Goal: Task Accomplishment & Management: Manage account settings

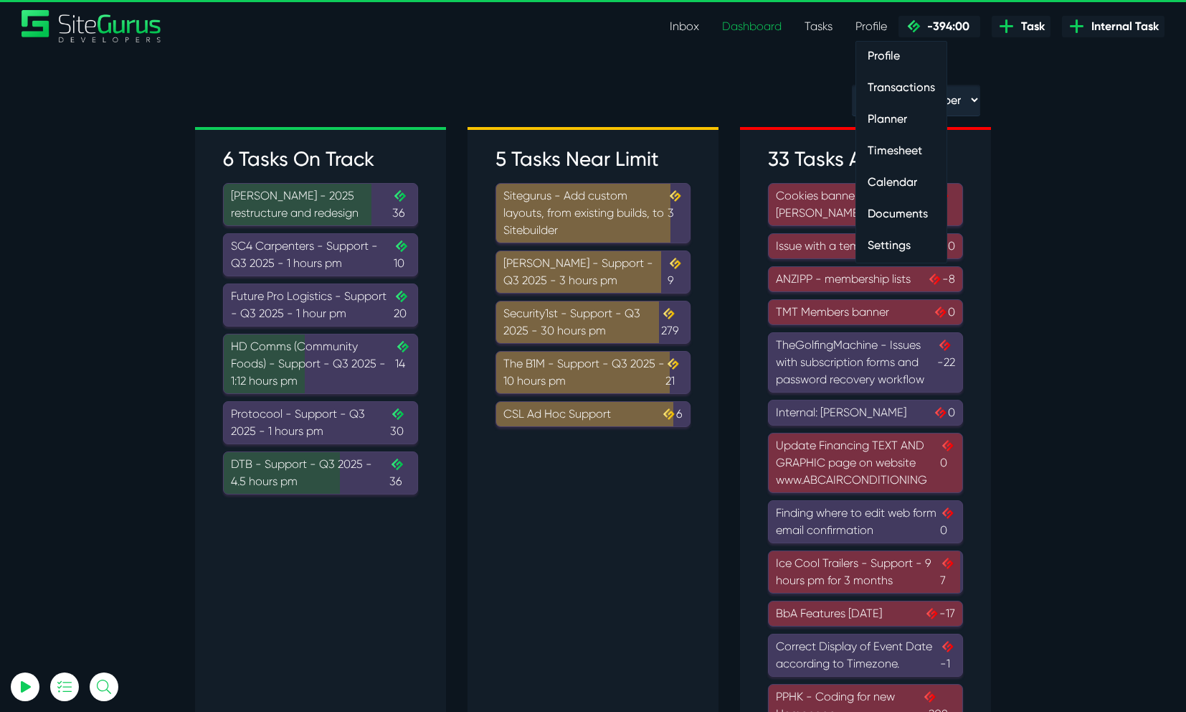
click at [887, 31] on link "Profile" at bounding box center [871, 26] width 55 height 29
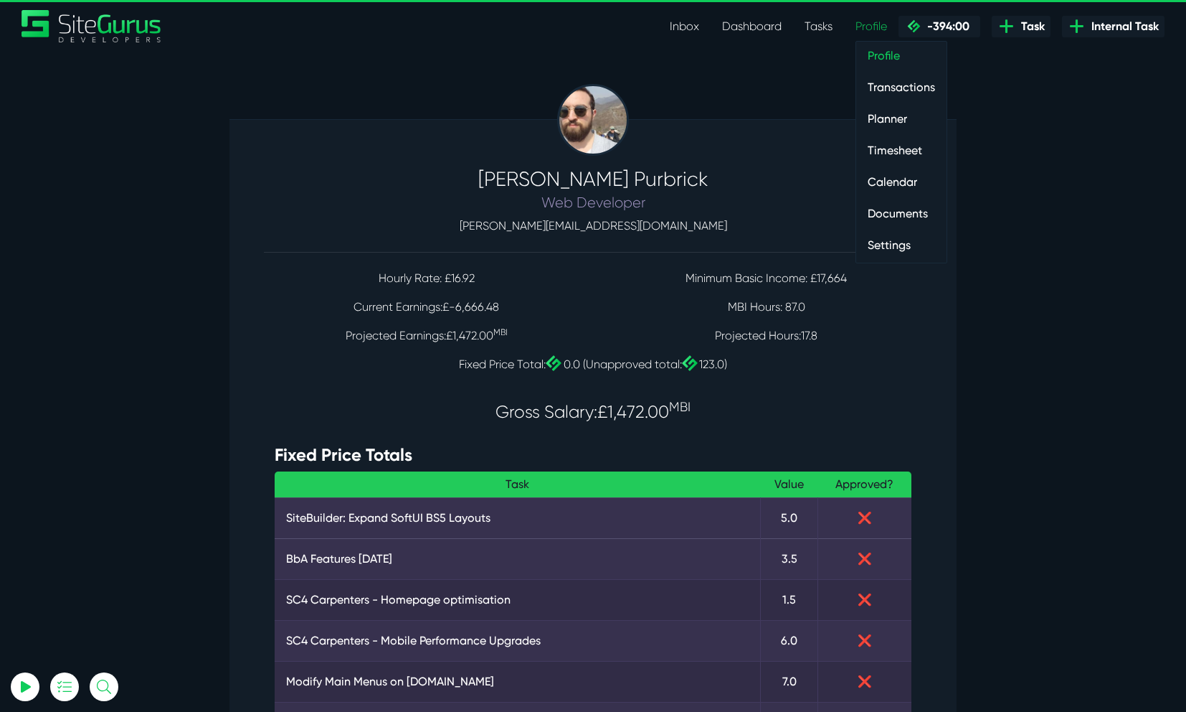
click at [902, 151] on link "Timesheet" at bounding box center [901, 150] width 90 height 29
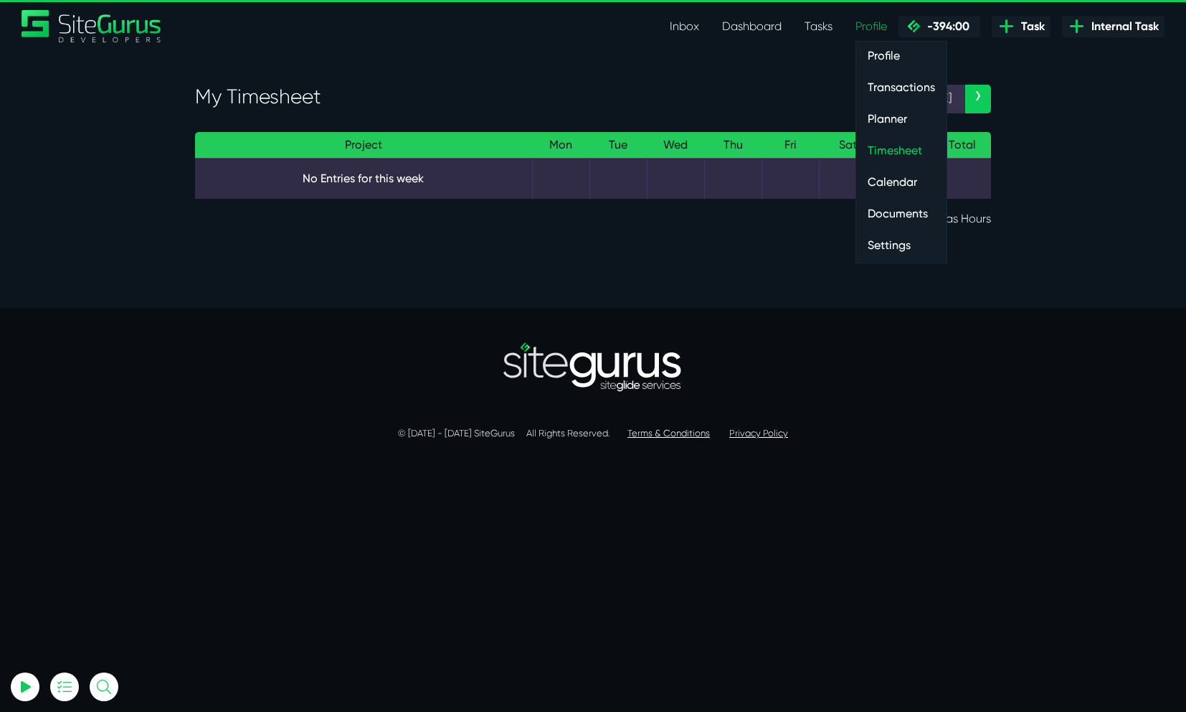
click at [909, 92] on link "Transactions" at bounding box center [901, 87] width 90 height 29
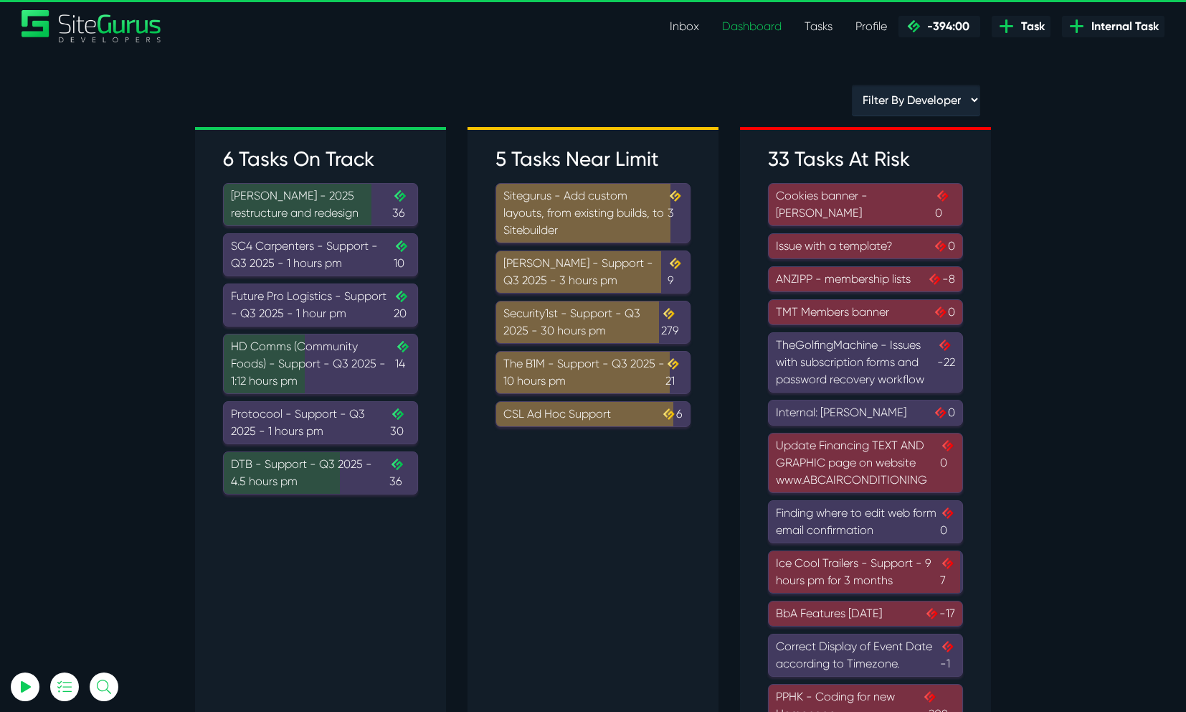
click at [278, 263] on div "SC4 Carpenters - Support - Q3 2025 - 1 hours pm .cls-1{fill-rule:evenodd;fill:u…" at bounding box center [320, 254] width 179 height 34
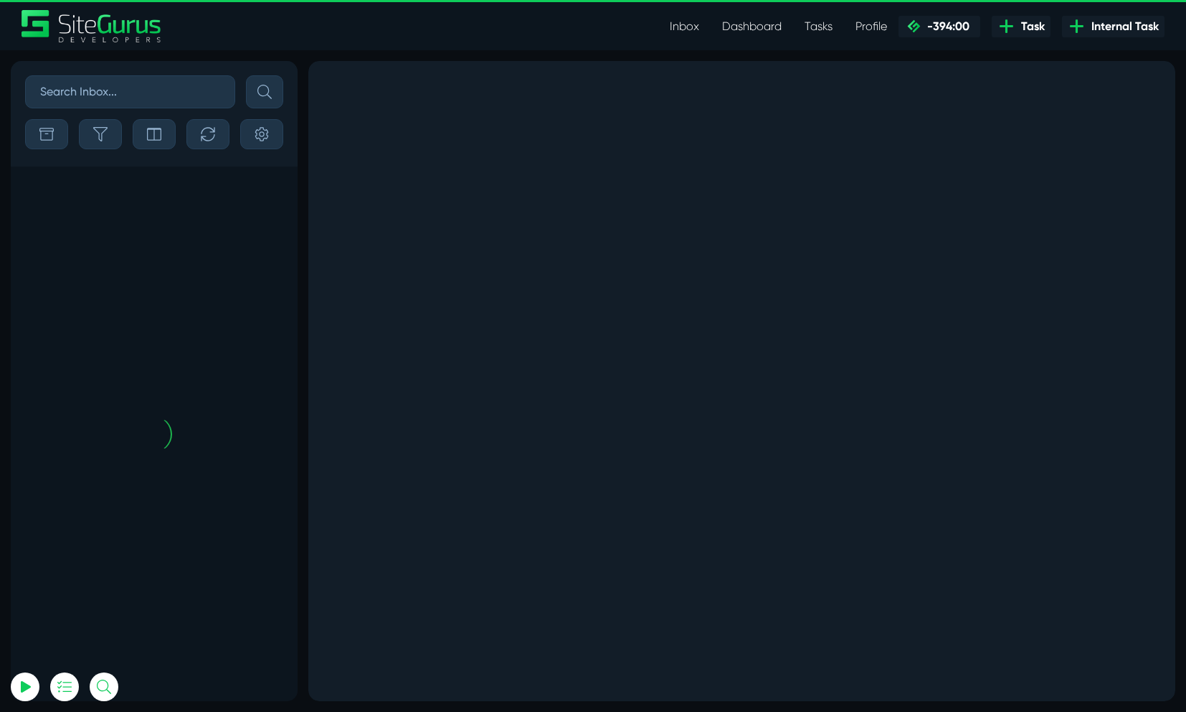
scroll to position [-138, 0]
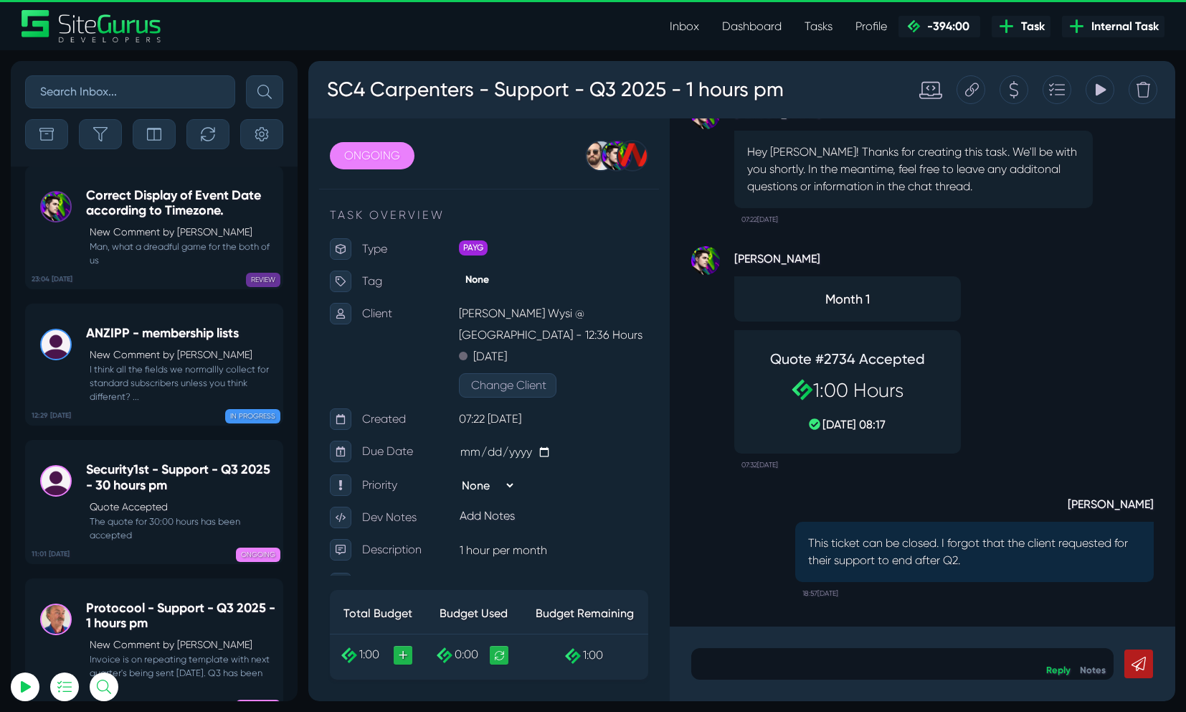
click at [694, 22] on link "Inbox" at bounding box center [684, 26] width 52 height 29
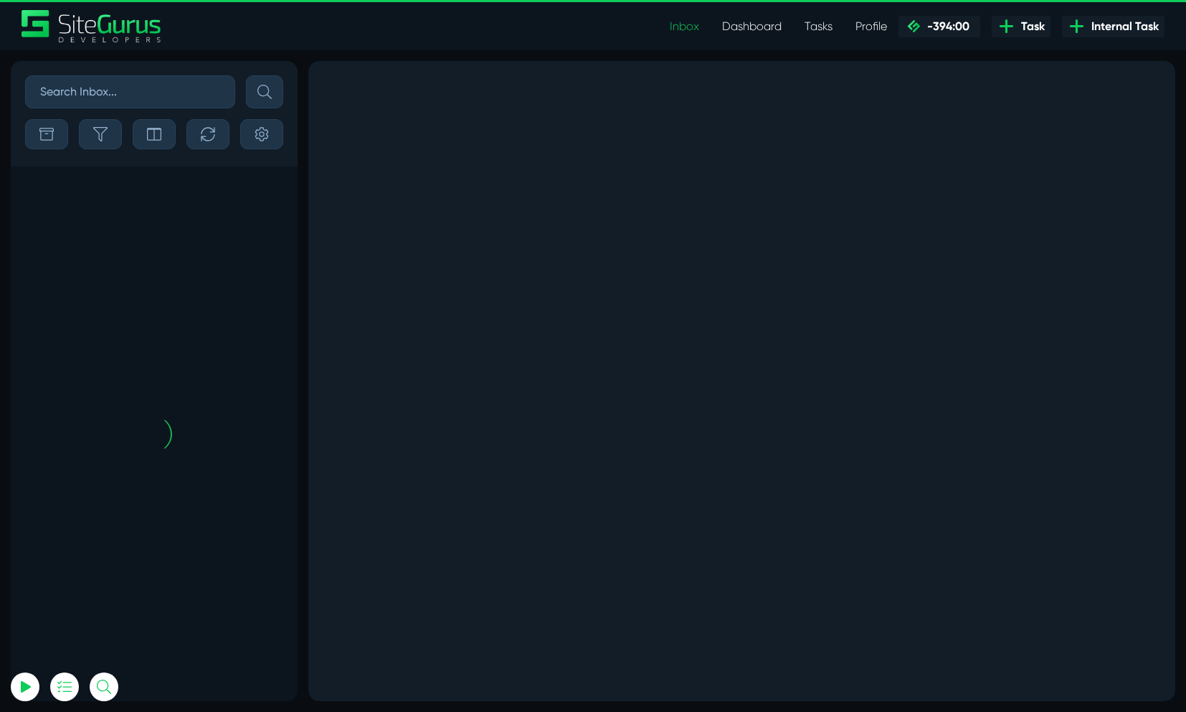
scroll to position [-138, 0]
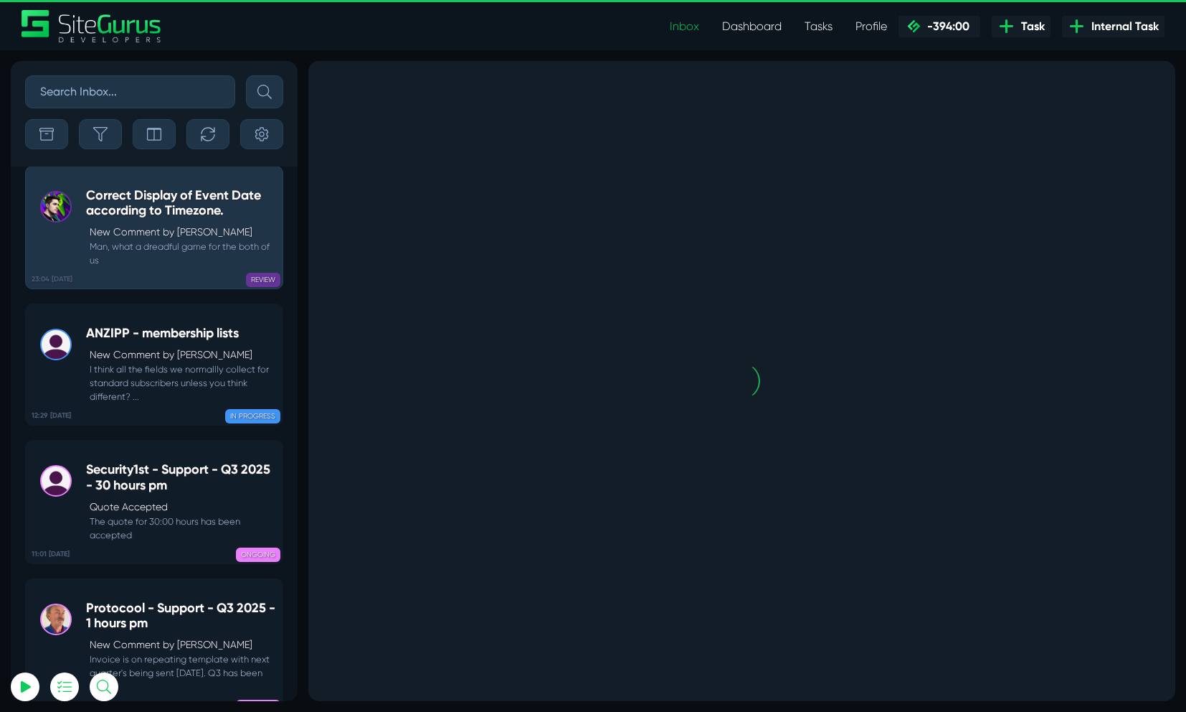
click at [753, 27] on link "Dashboard" at bounding box center [752, 26] width 82 height 29
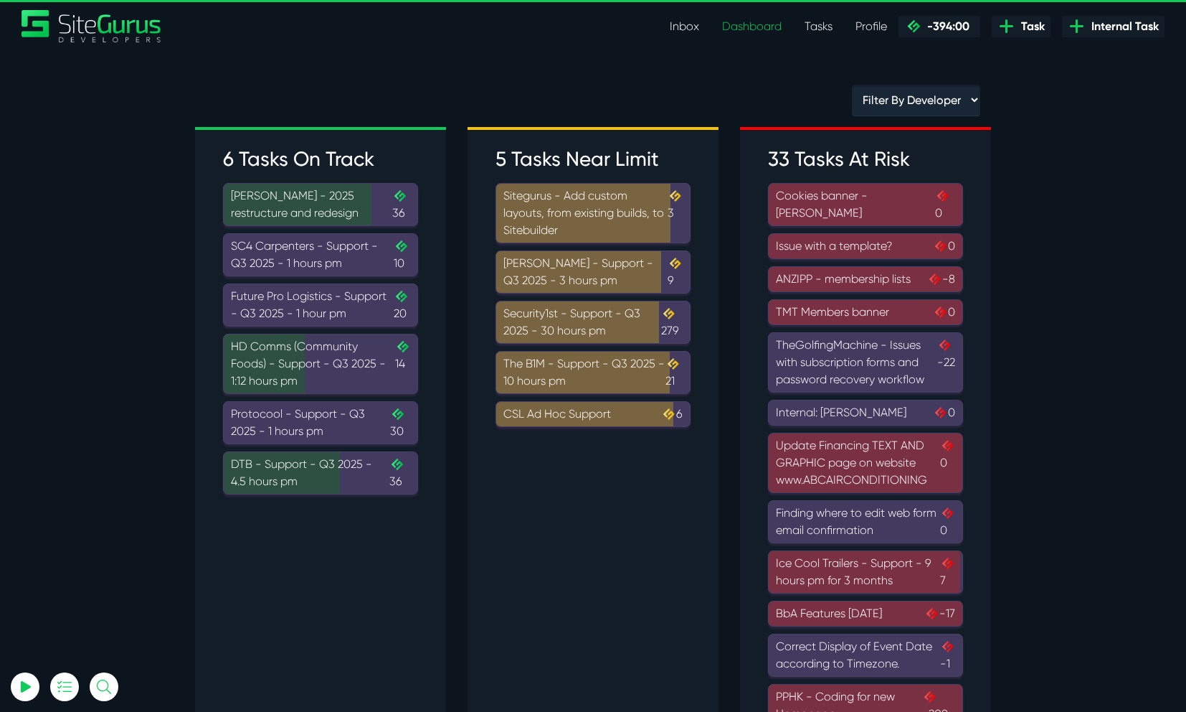
click at [285, 313] on div "Future Pro Logistics - Support - Q3 2025 - 1 hour pm .cls-1{fill-rule:evenodd;f…" at bounding box center [320, 305] width 179 height 34
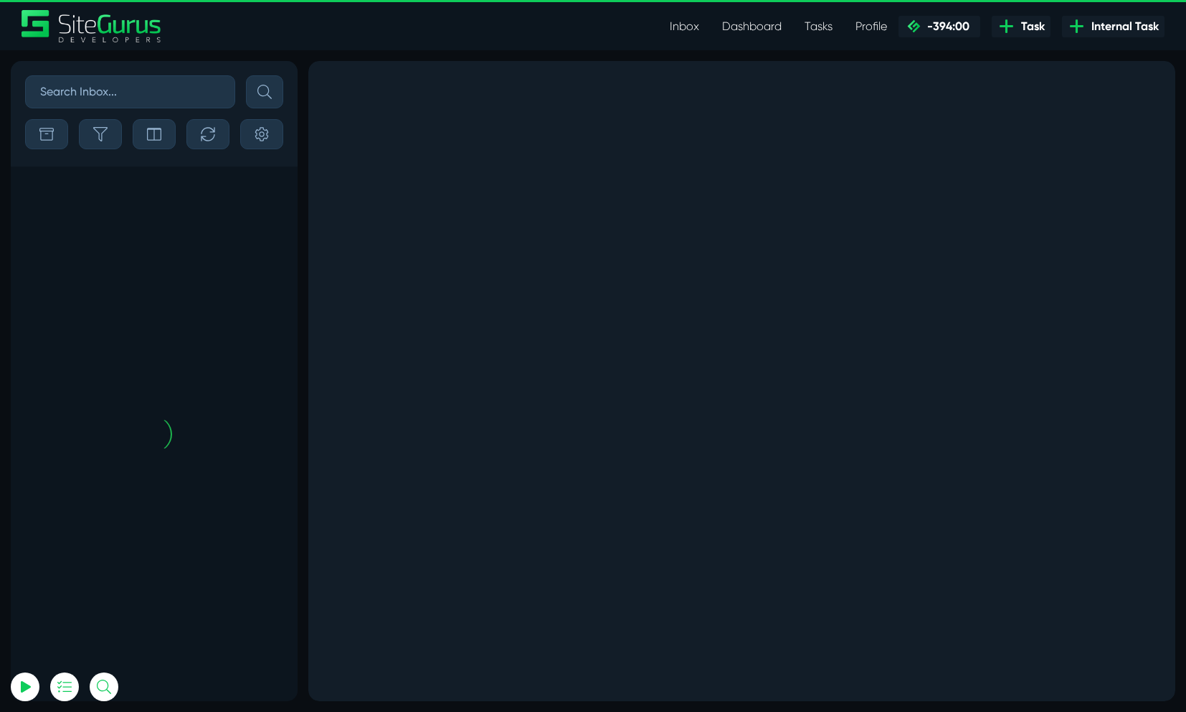
scroll to position [-138, 0]
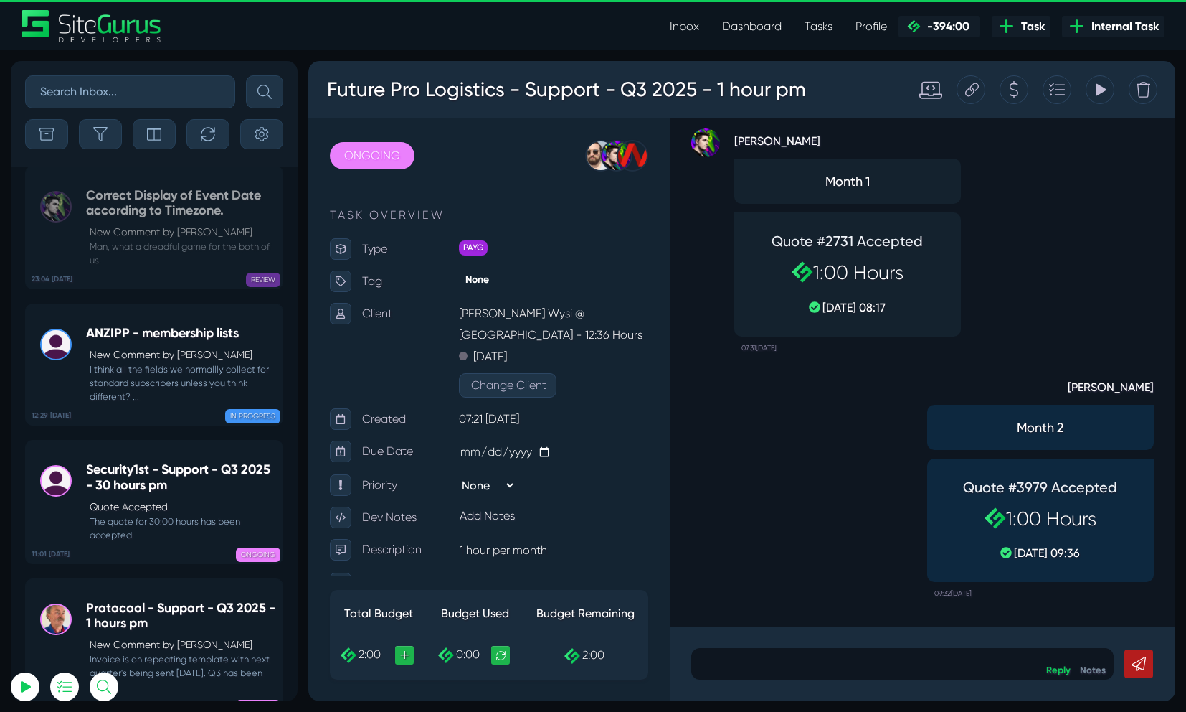
click at [1008, 97] on div at bounding box center [1014, 89] width 29 height 29
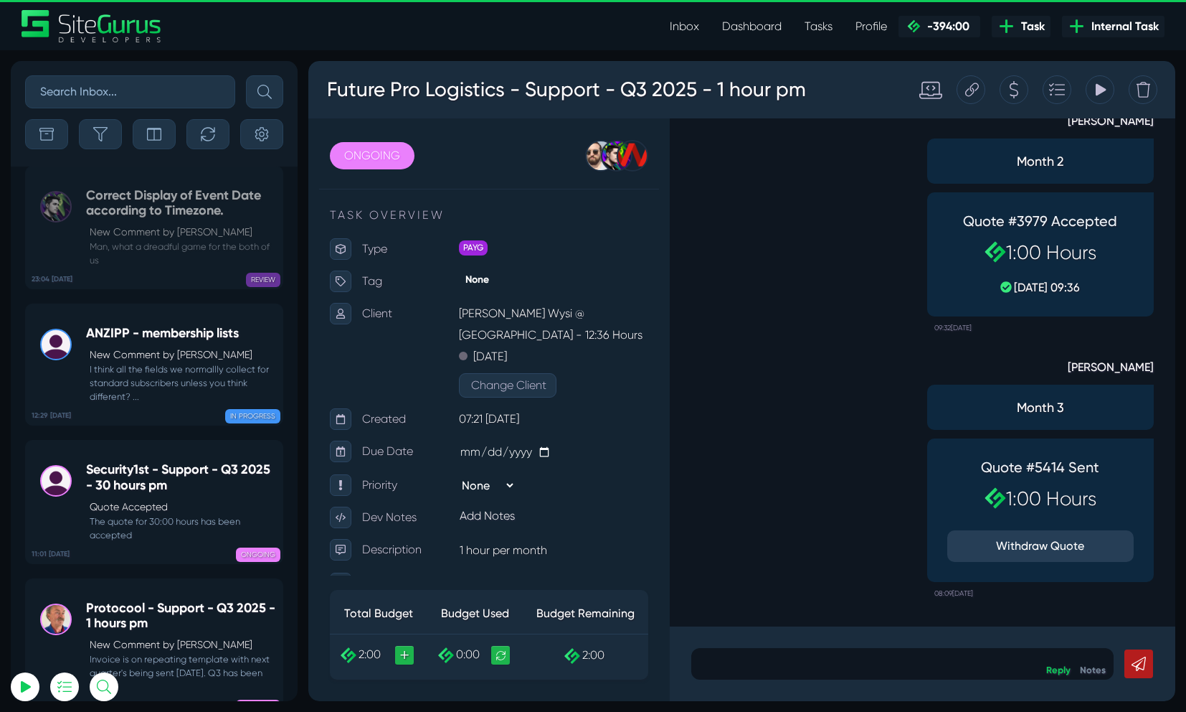
click at [765, 27] on link "Dashboard" at bounding box center [752, 26] width 82 height 29
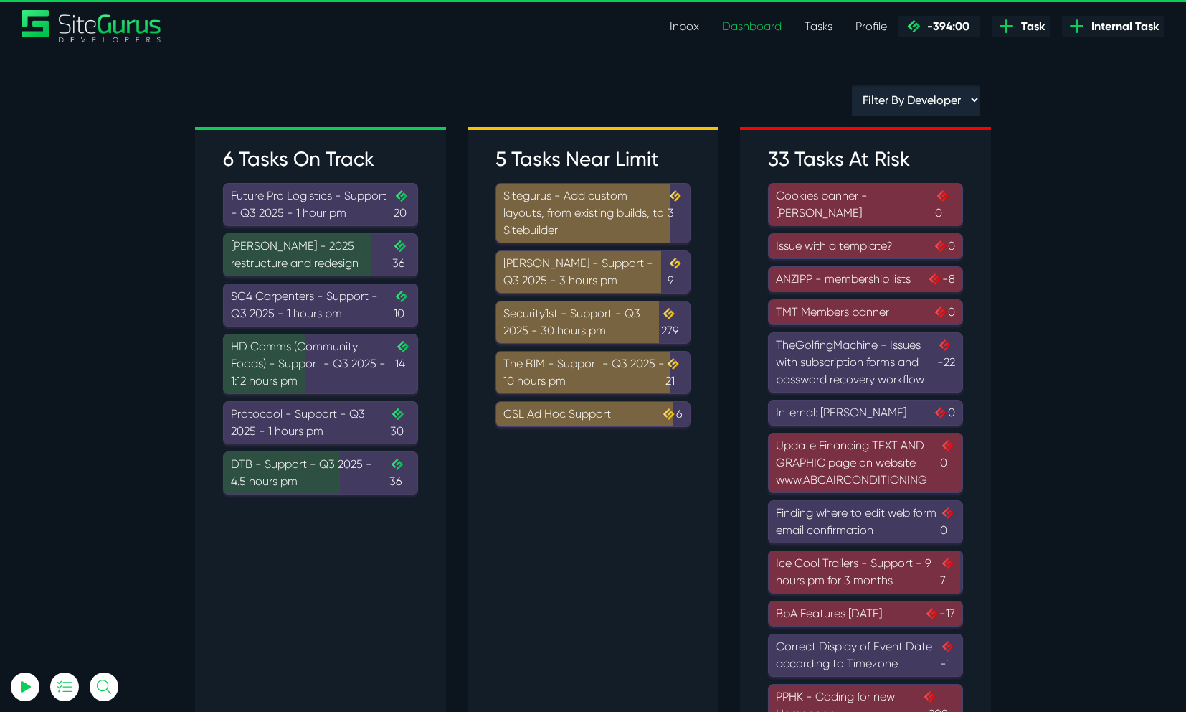
click at [321, 363] on div "HD Comms (Community Foods) - Support - Q3 2025 - 1:12 hours pm .cls-1{fill-rule…" at bounding box center [320, 364] width 179 height 52
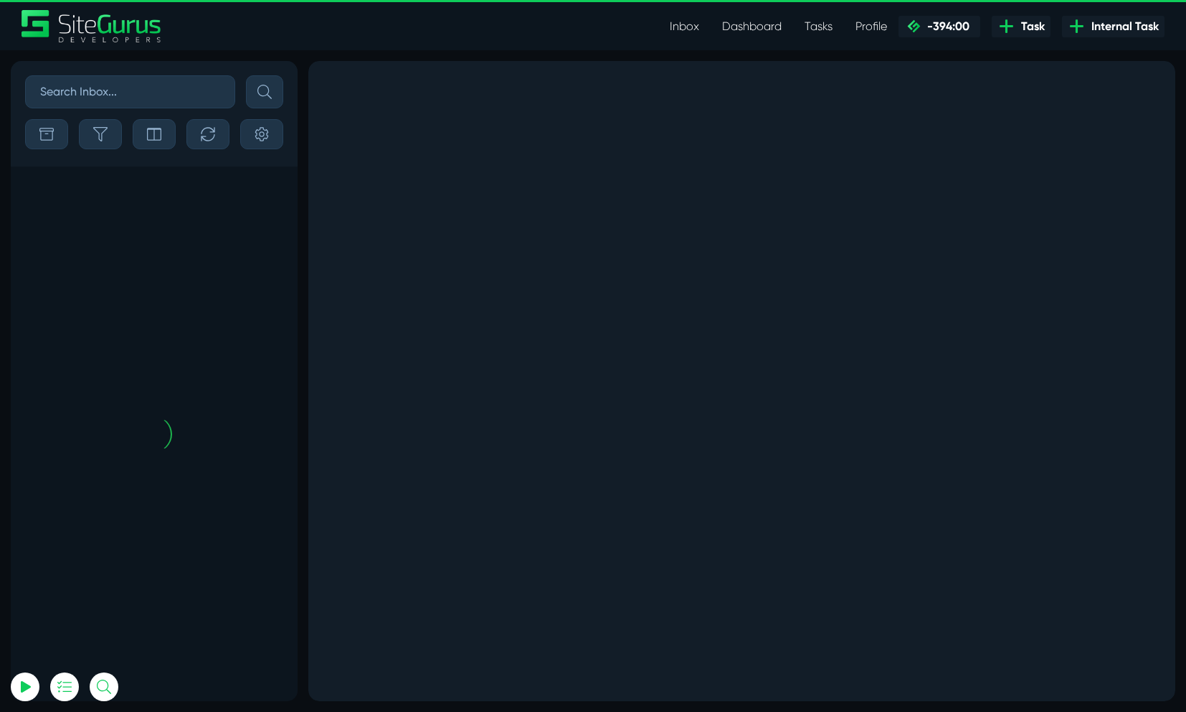
scroll to position [-138, 0]
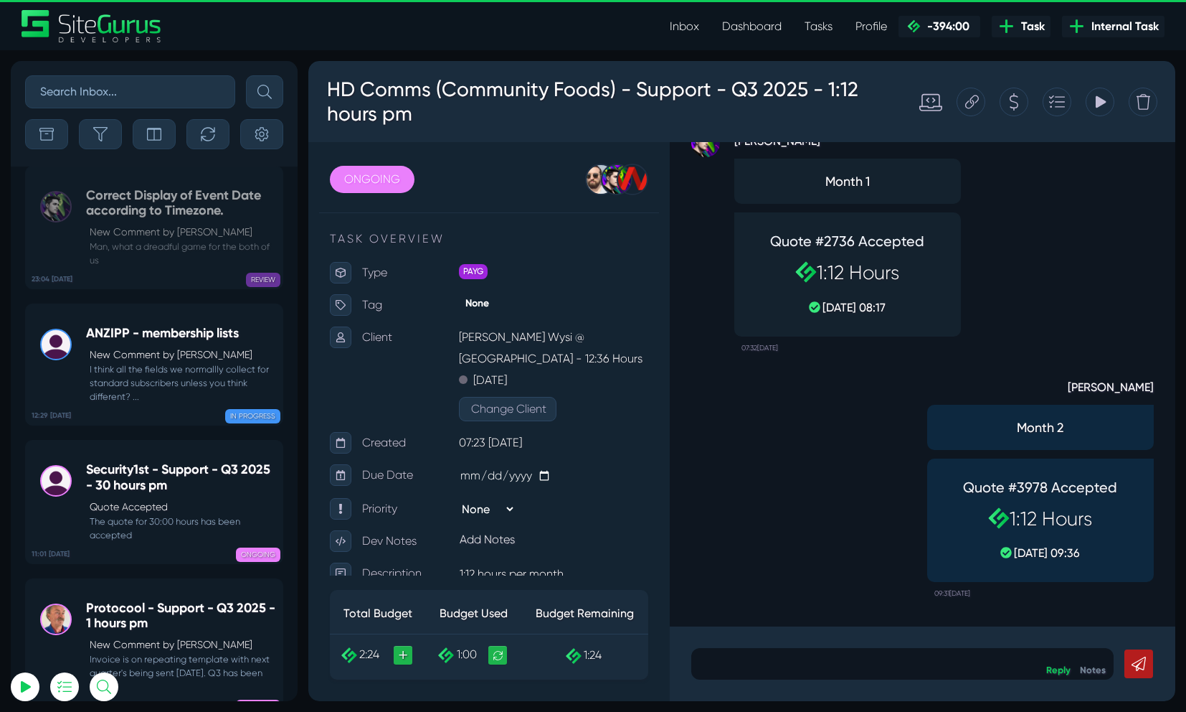
click at [1010, 102] on icon at bounding box center [1015, 101] width 11 height 27
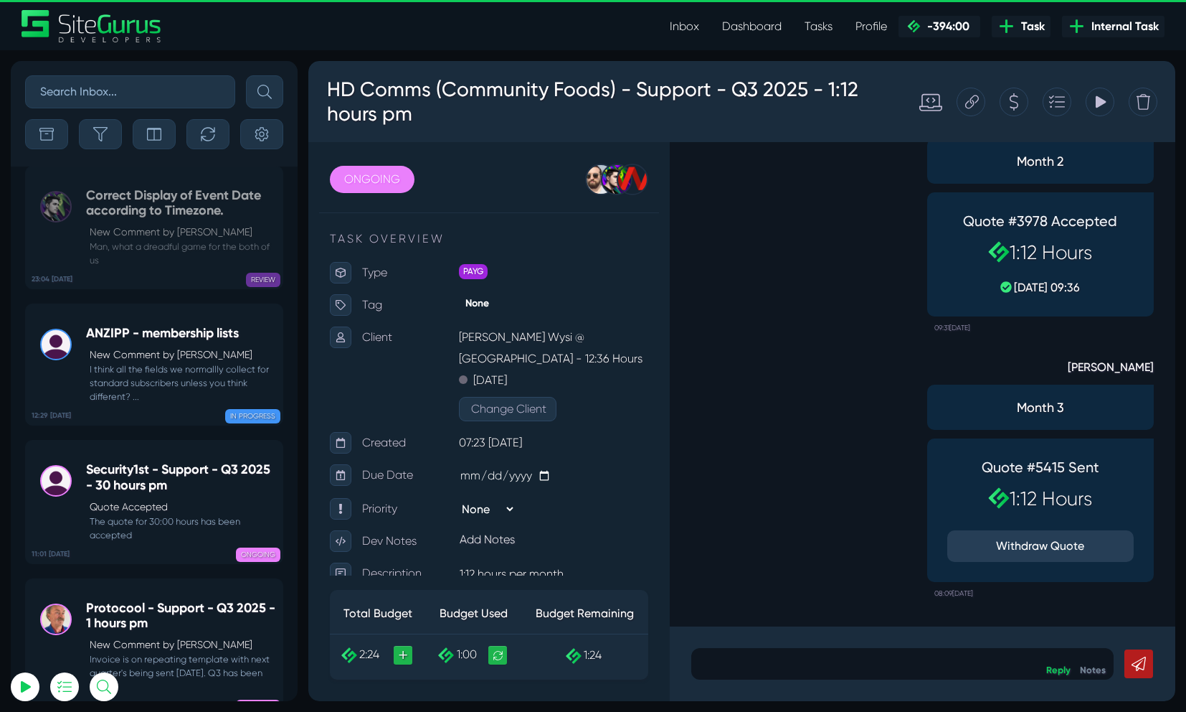
click at [757, 31] on link "Dashboard" at bounding box center [752, 26] width 82 height 29
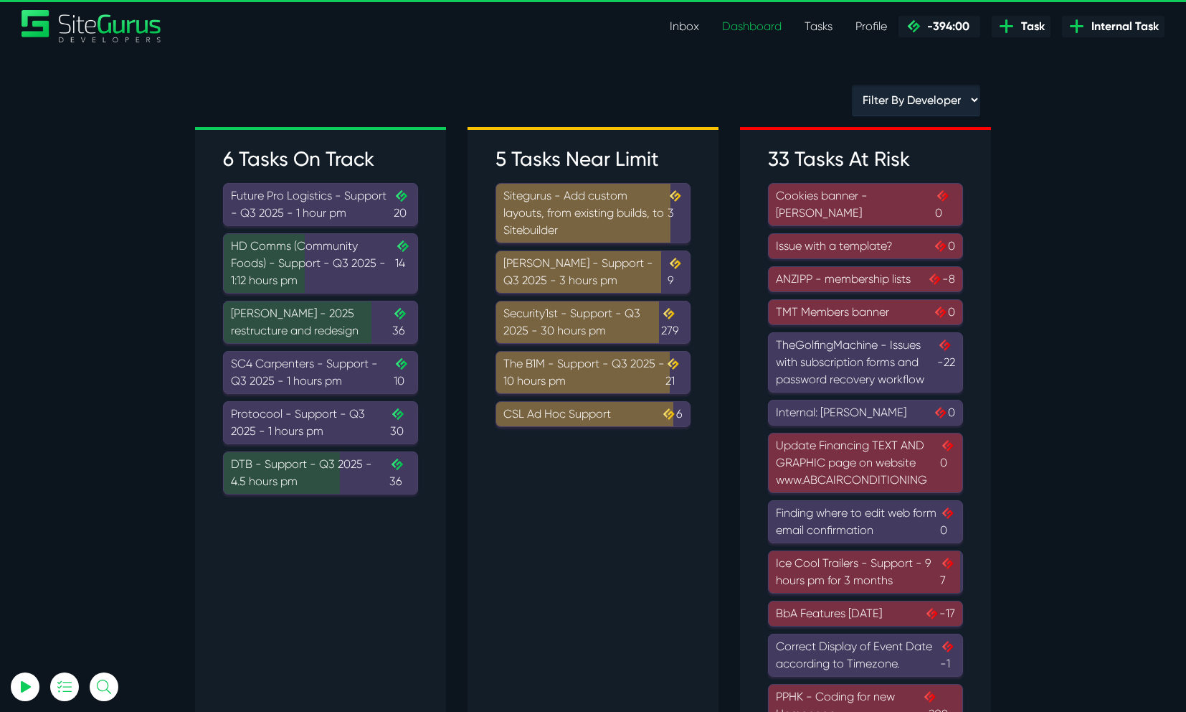
click at [357, 475] on div "DTB - Support - Q3 2025 - 4.5 hours pm .cls-1{fill-rule:evenodd;fill:url(#linea…" at bounding box center [320, 472] width 179 height 34
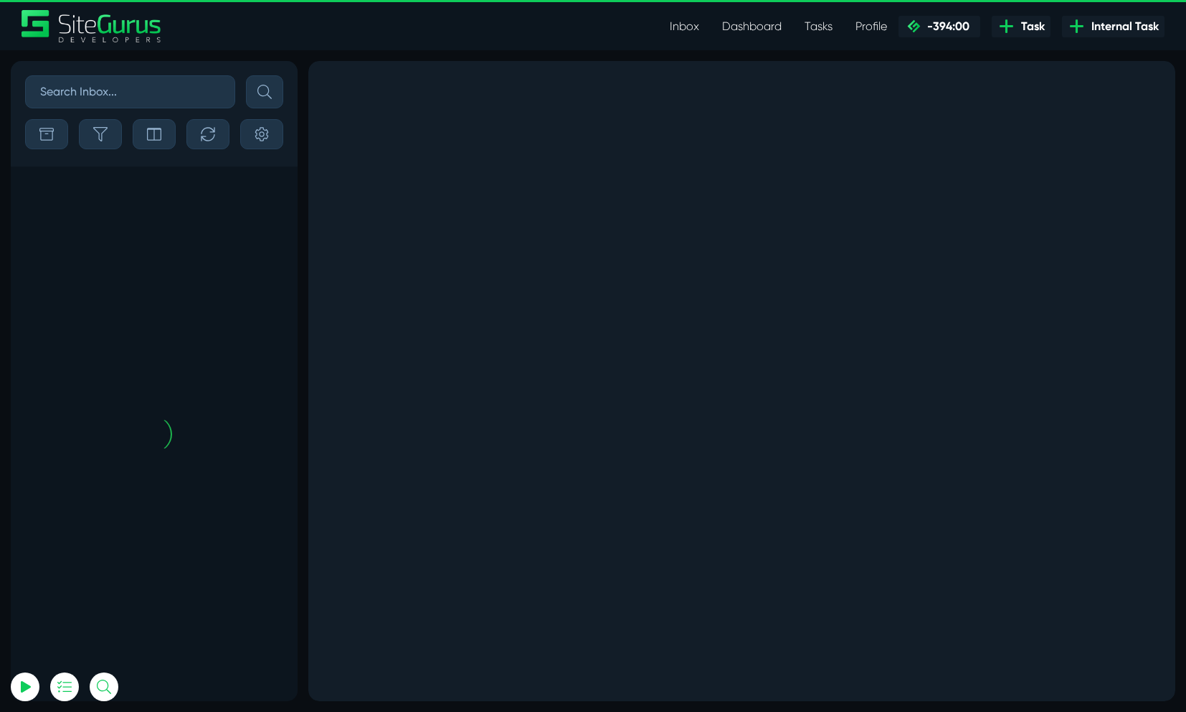
scroll to position [-138, 0]
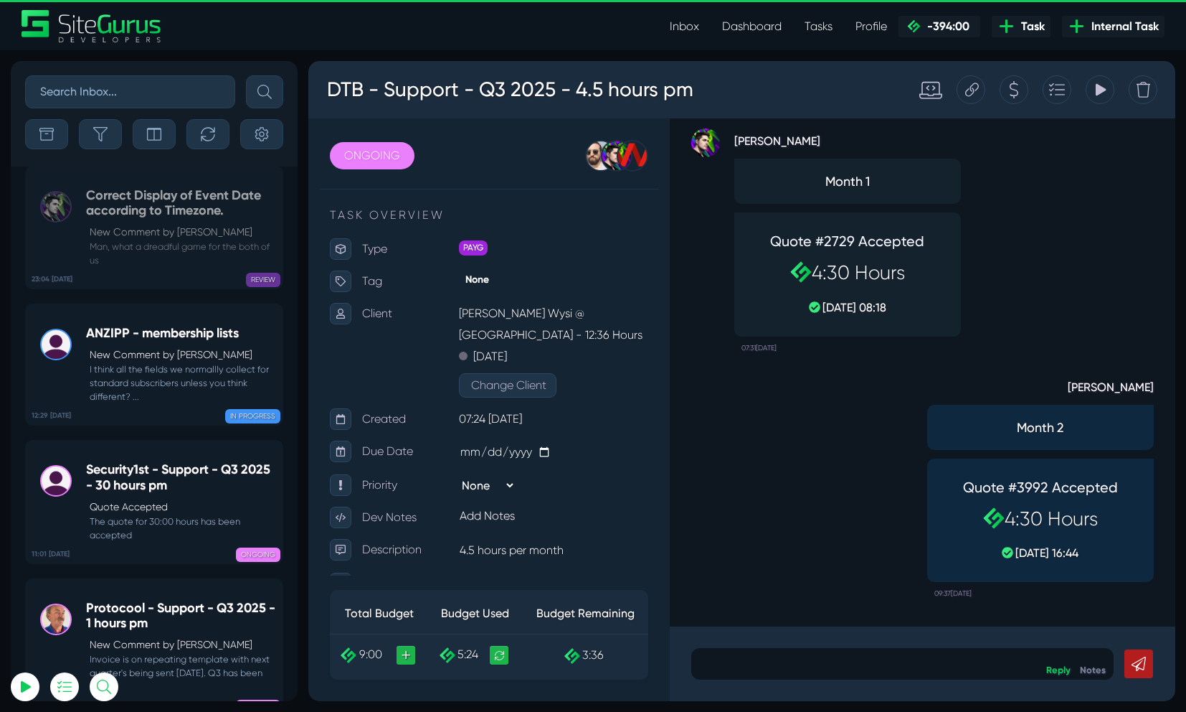
click at [1011, 95] on icon at bounding box center [1015, 89] width 11 height 27
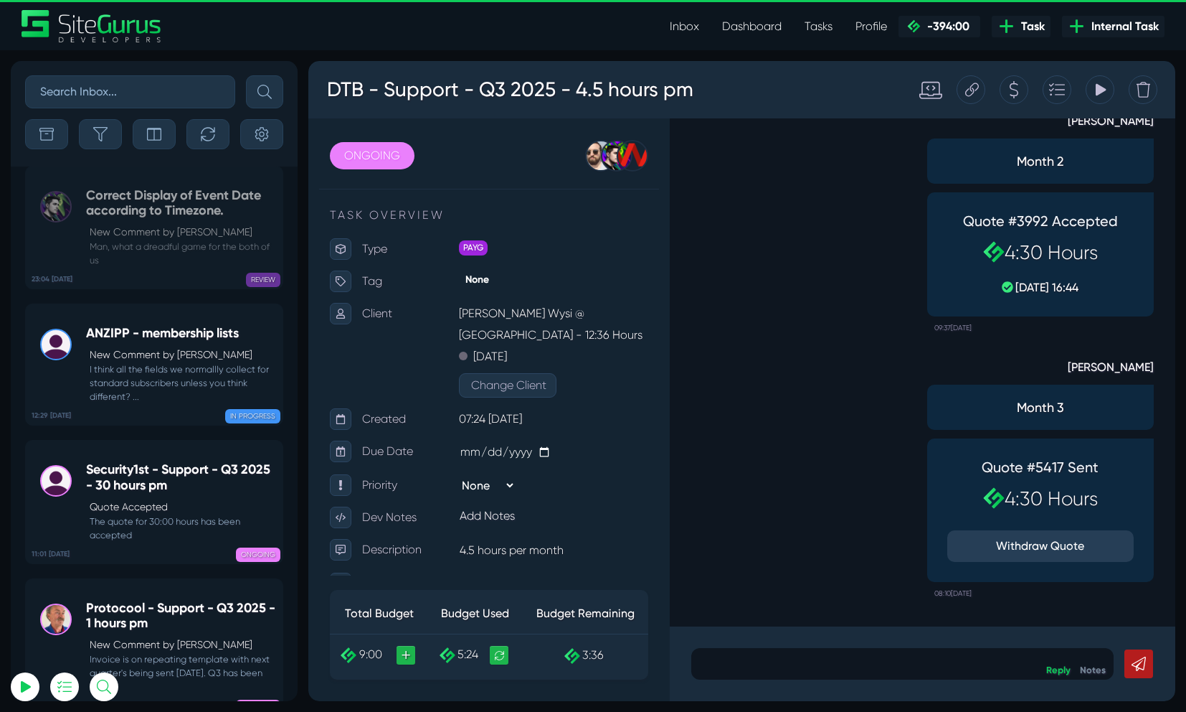
click at [755, 20] on link "Dashboard" at bounding box center [752, 26] width 82 height 29
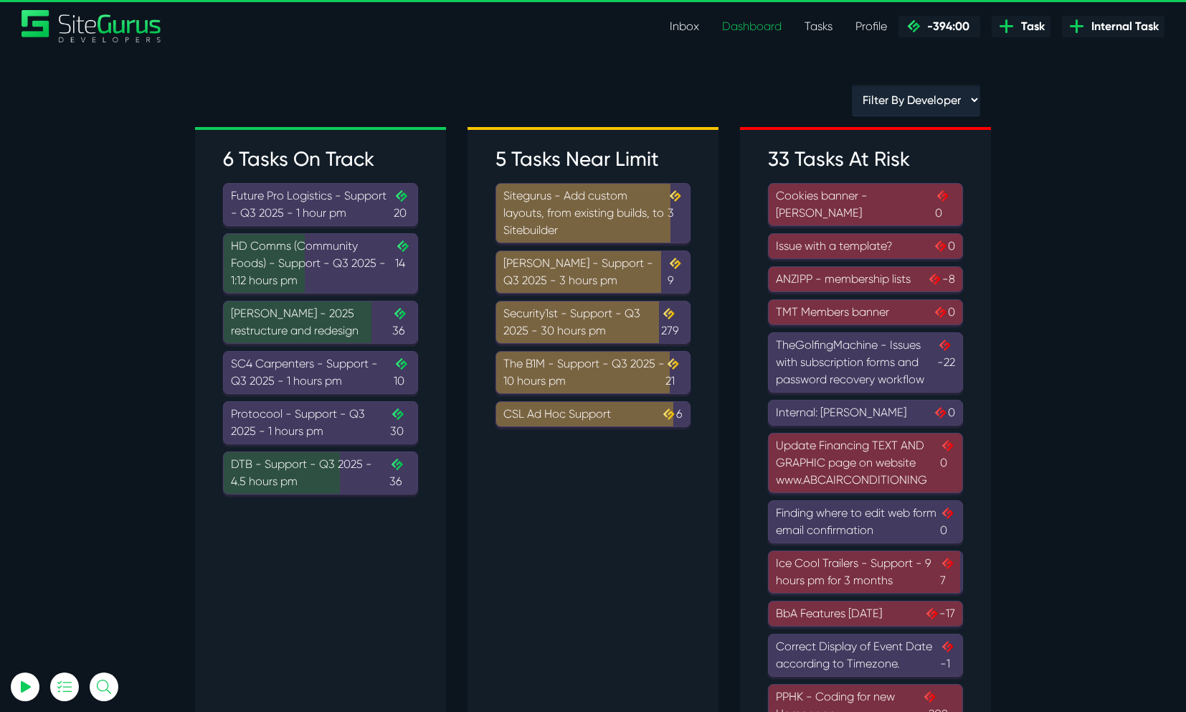
click at [575, 281] on div "Murray McIntosh - Support - Q3 2025 - 3 hours pm 9" at bounding box center [593, 272] width 179 height 34
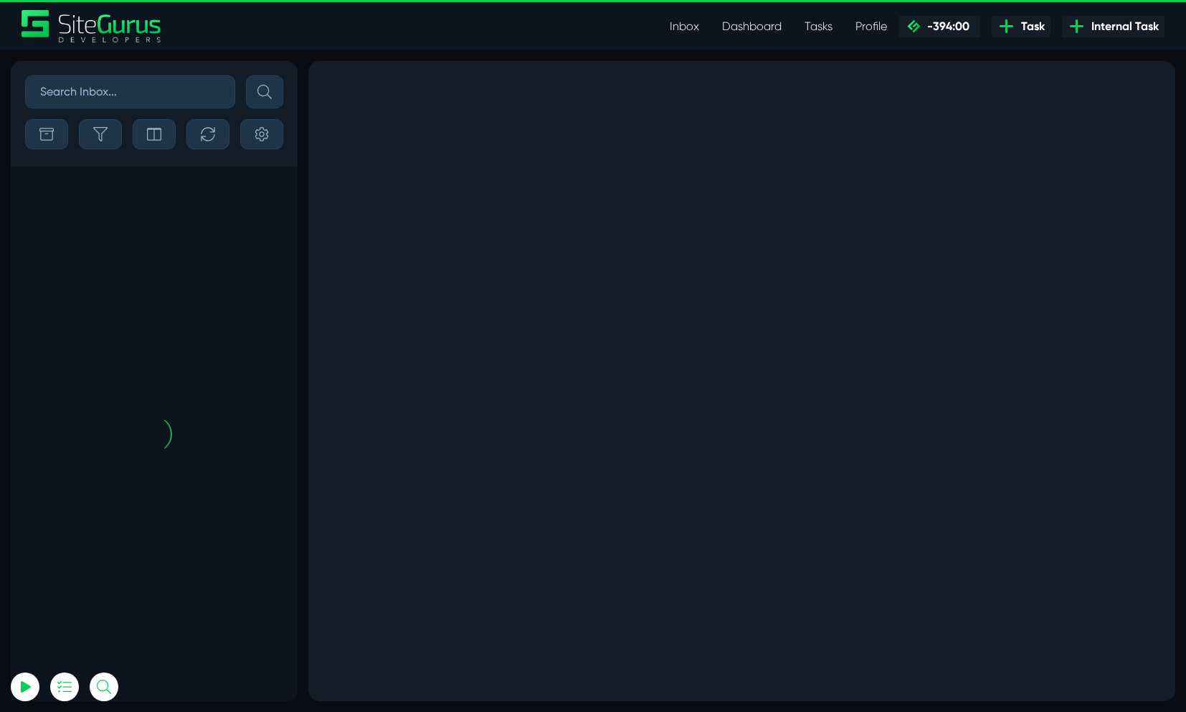
scroll to position [-138, 0]
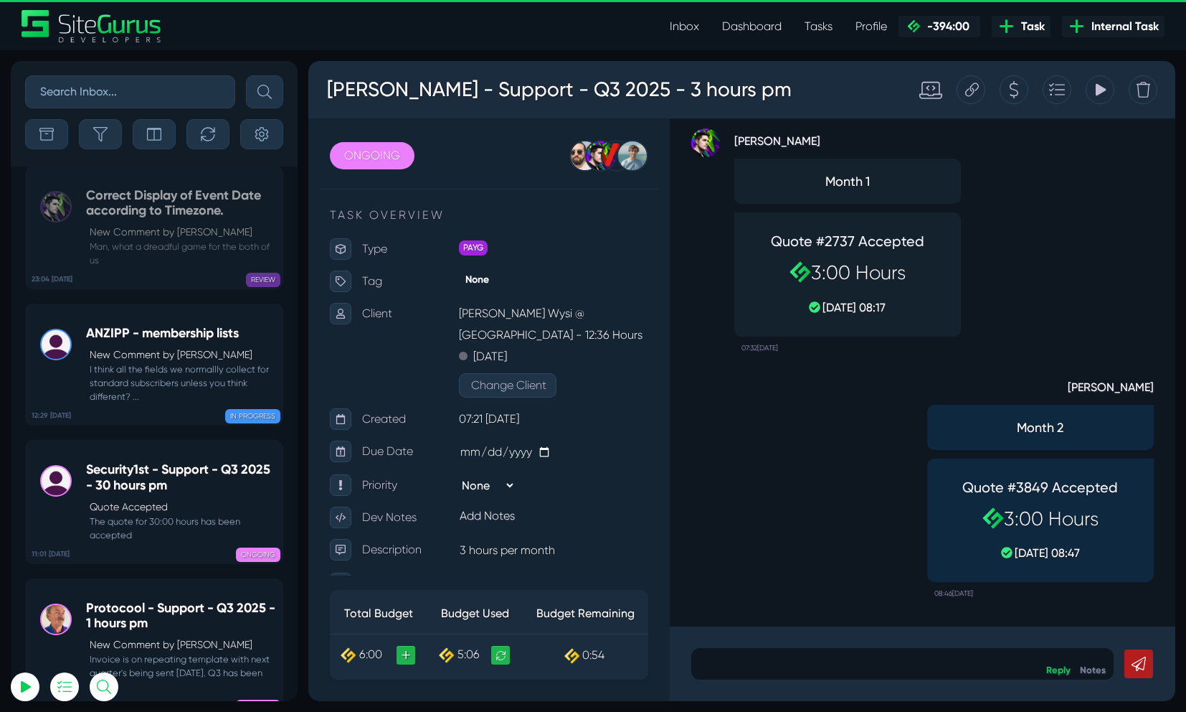
click at [1011, 95] on icon at bounding box center [1014, 89] width 9 height 17
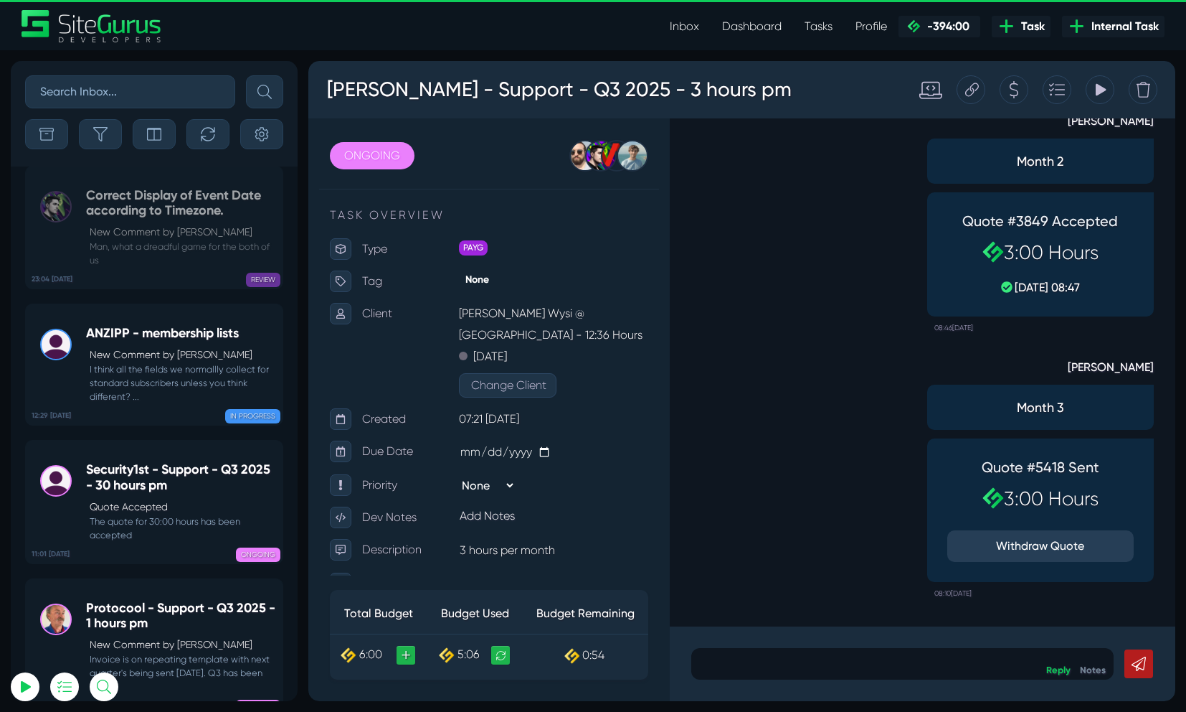
click at [748, 31] on link "Dashboard" at bounding box center [752, 26] width 82 height 29
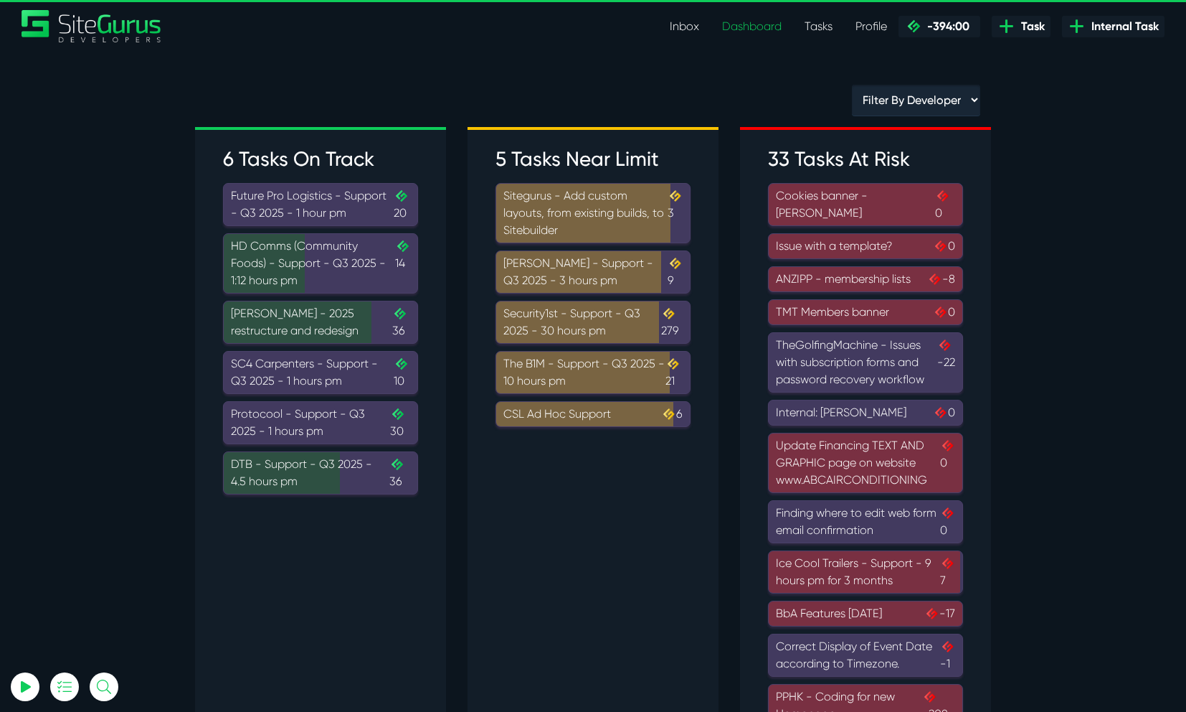
click at [582, 357] on div "The B1M - Support - Q3 2025 - 10 hours pm 21" at bounding box center [593, 372] width 179 height 34
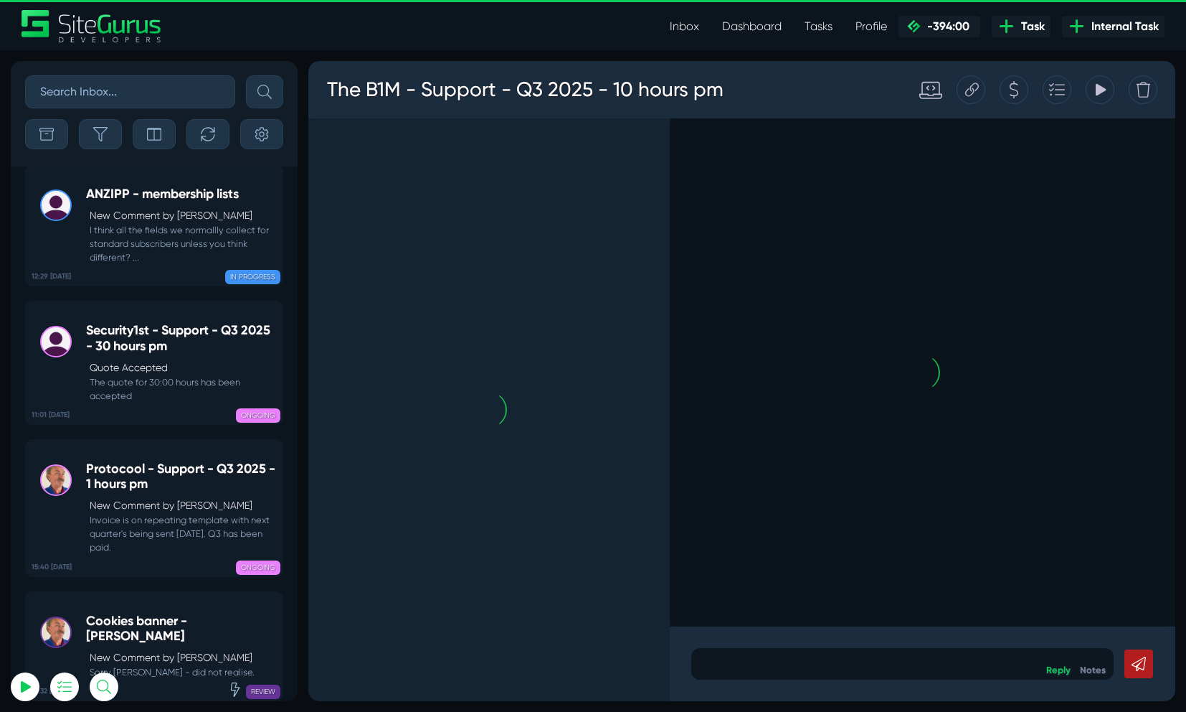
scroll to position [-138, 0]
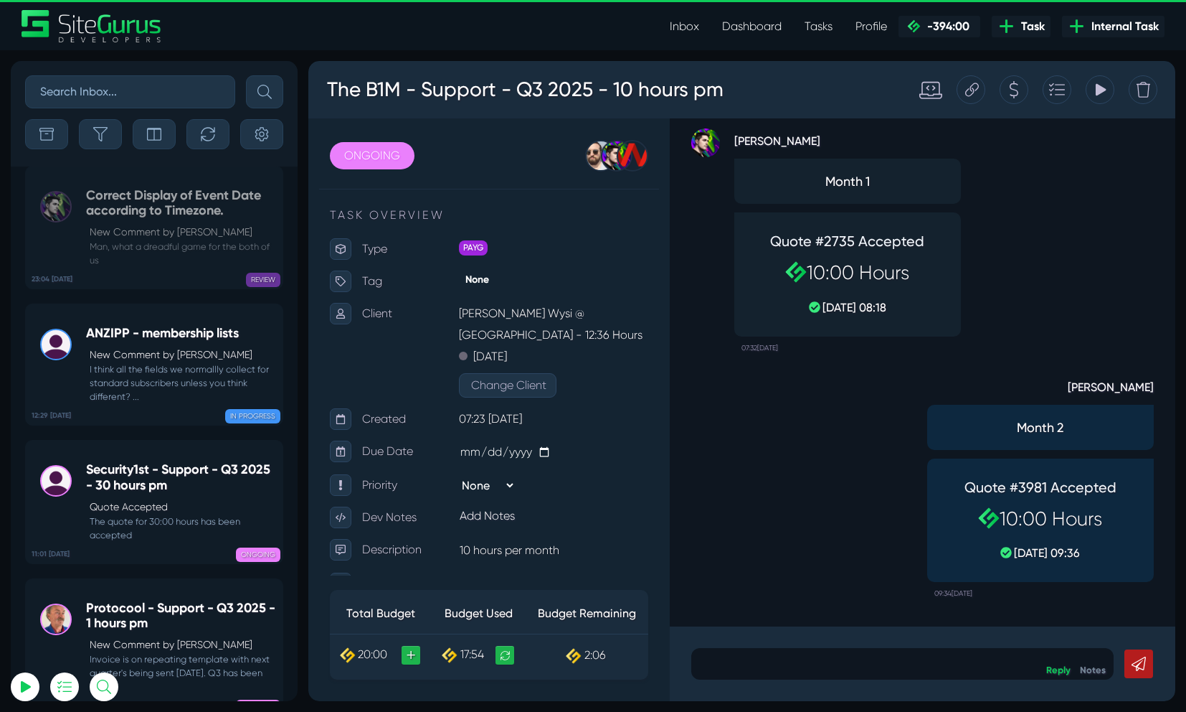
click at [1009, 99] on div at bounding box center [1014, 89] width 29 height 29
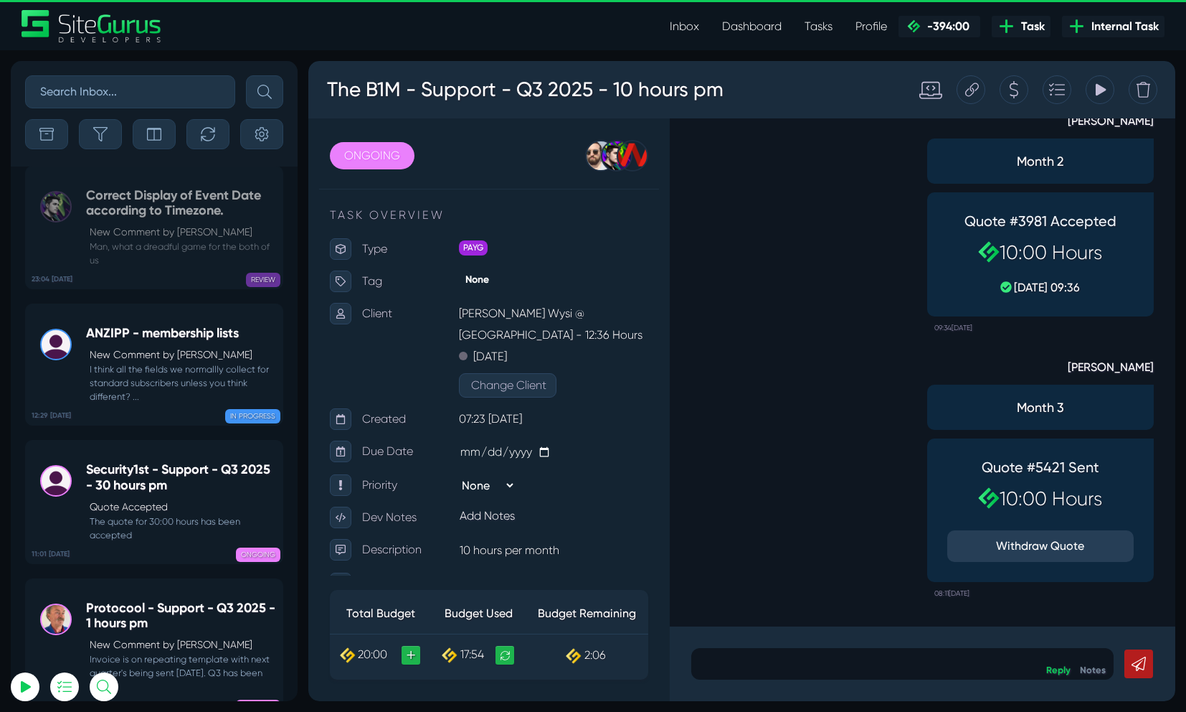
click at [765, 26] on link "Dashboard" at bounding box center [752, 26] width 82 height 29
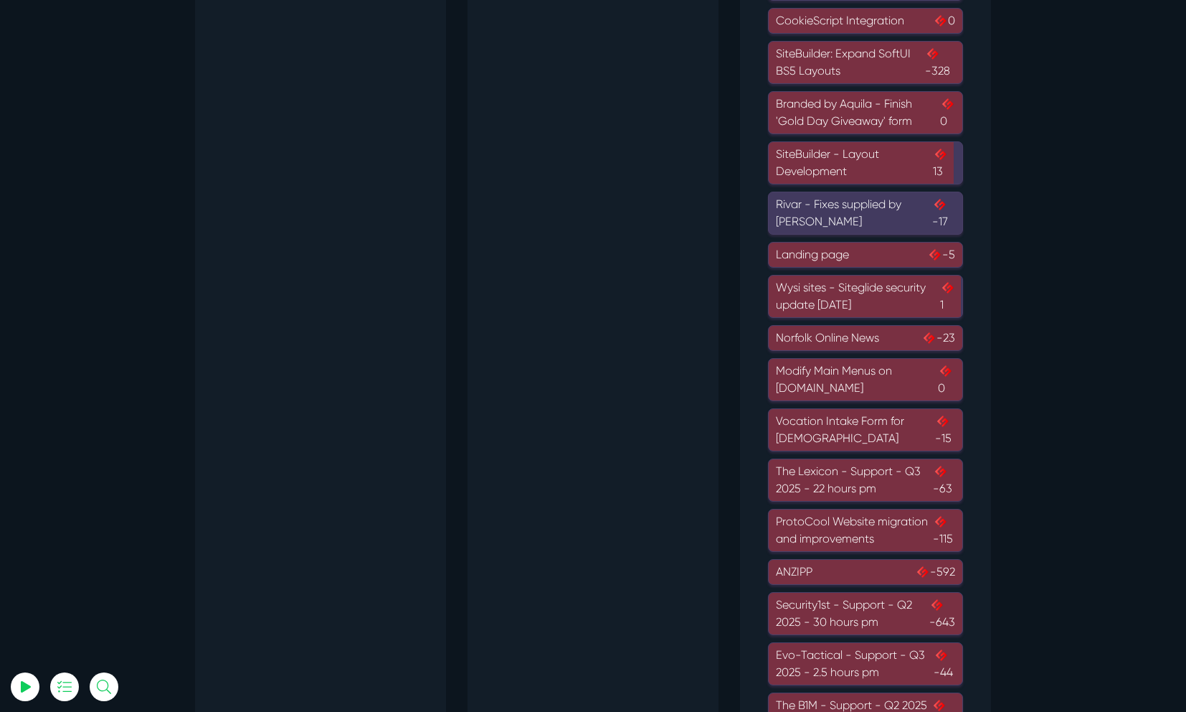
scroll to position [887, 0]
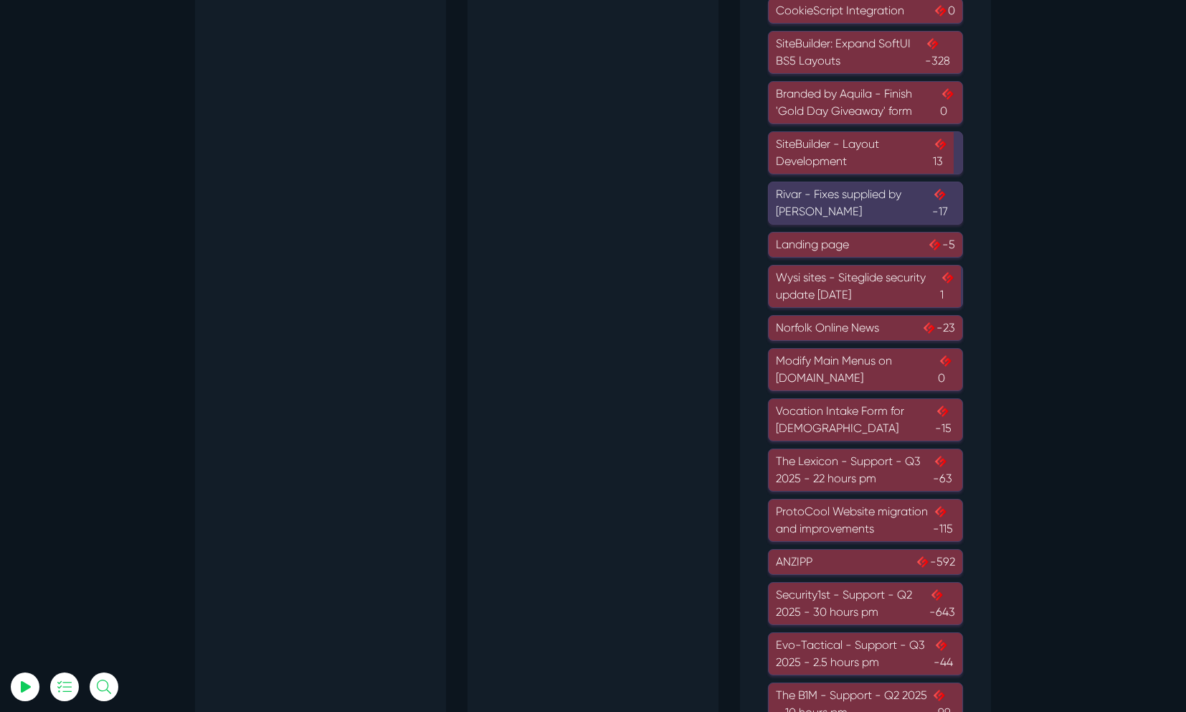
click at [854, 460] on div "The Lexicon - Support - Q3 2025 - 22 hours pm -63" at bounding box center [865, 470] width 179 height 34
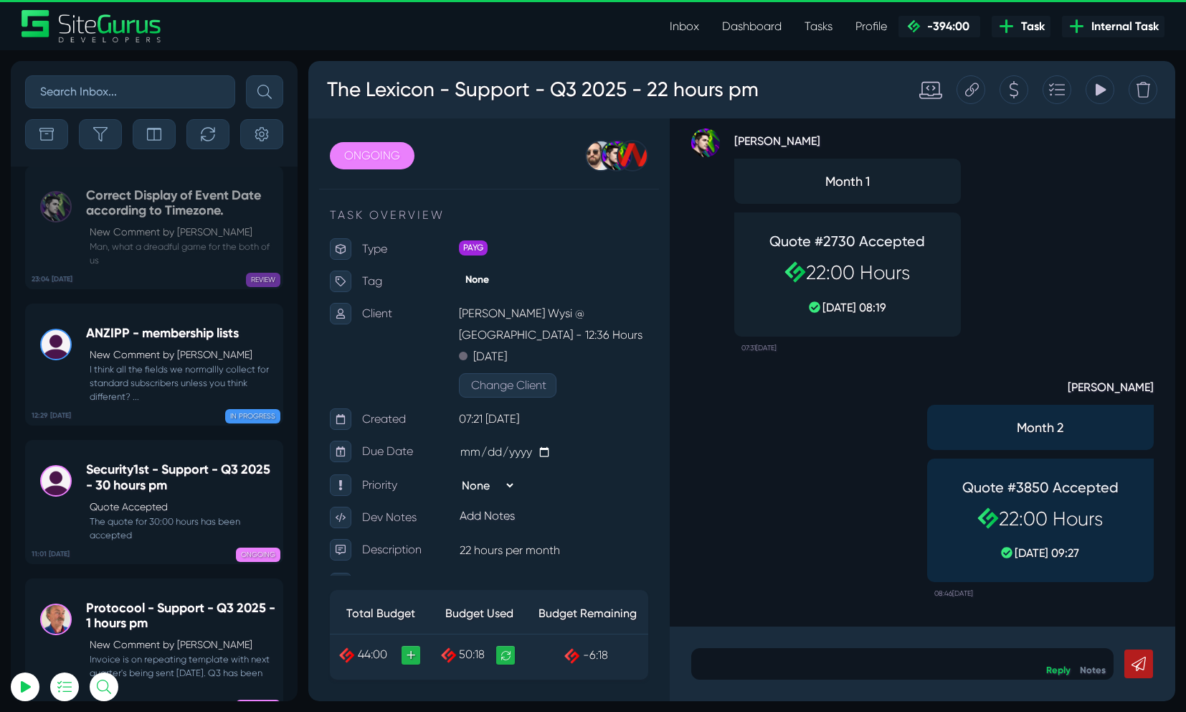
click at [1014, 91] on icon at bounding box center [1015, 89] width 11 height 27
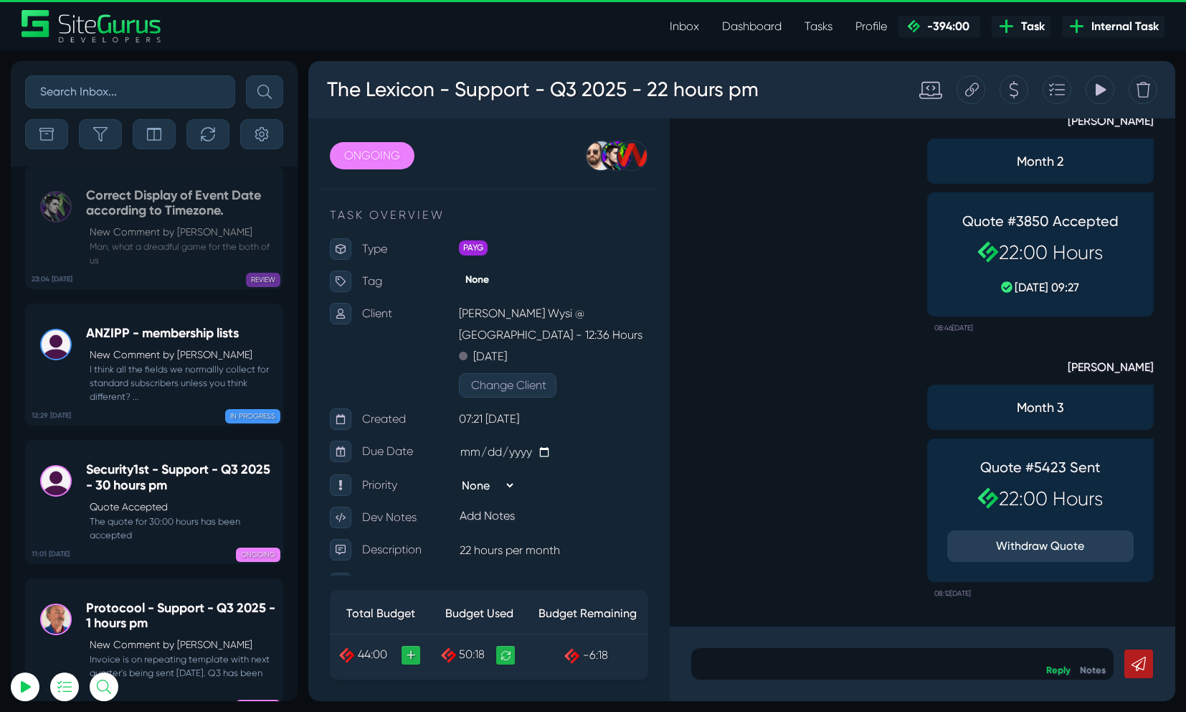
click at [742, 29] on link "Dashboard" at bounding box center [752, 26] width 82 height 29
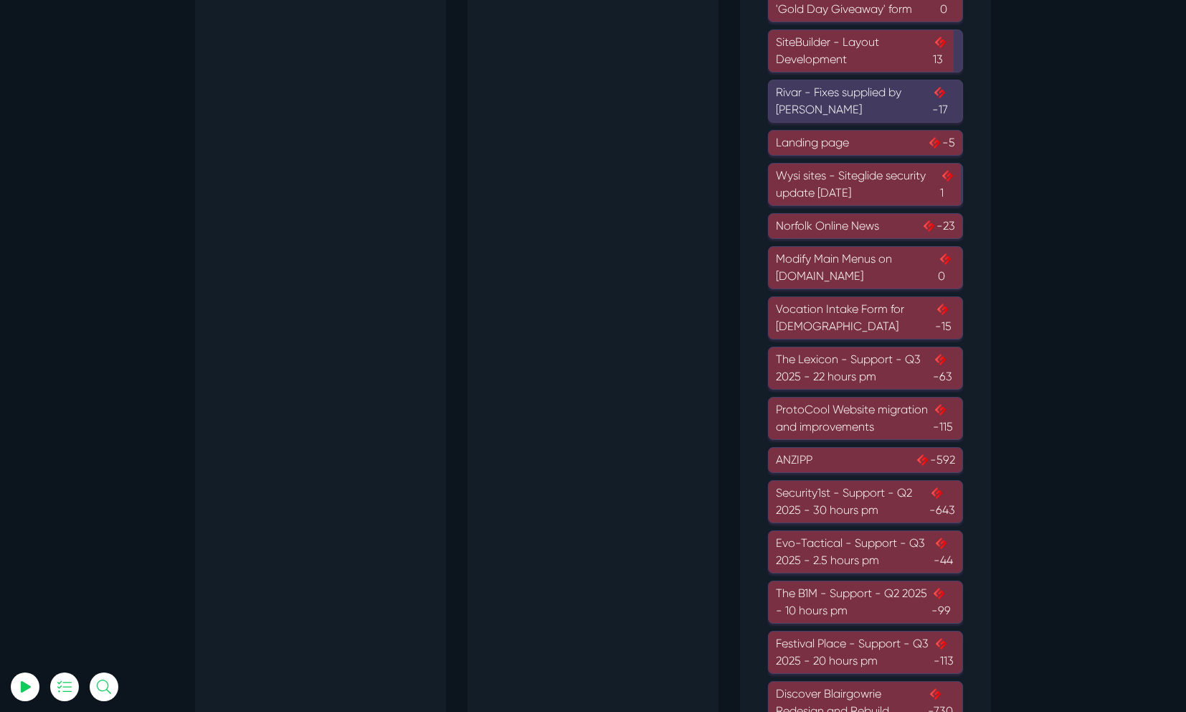
scroll to position [996, 0]
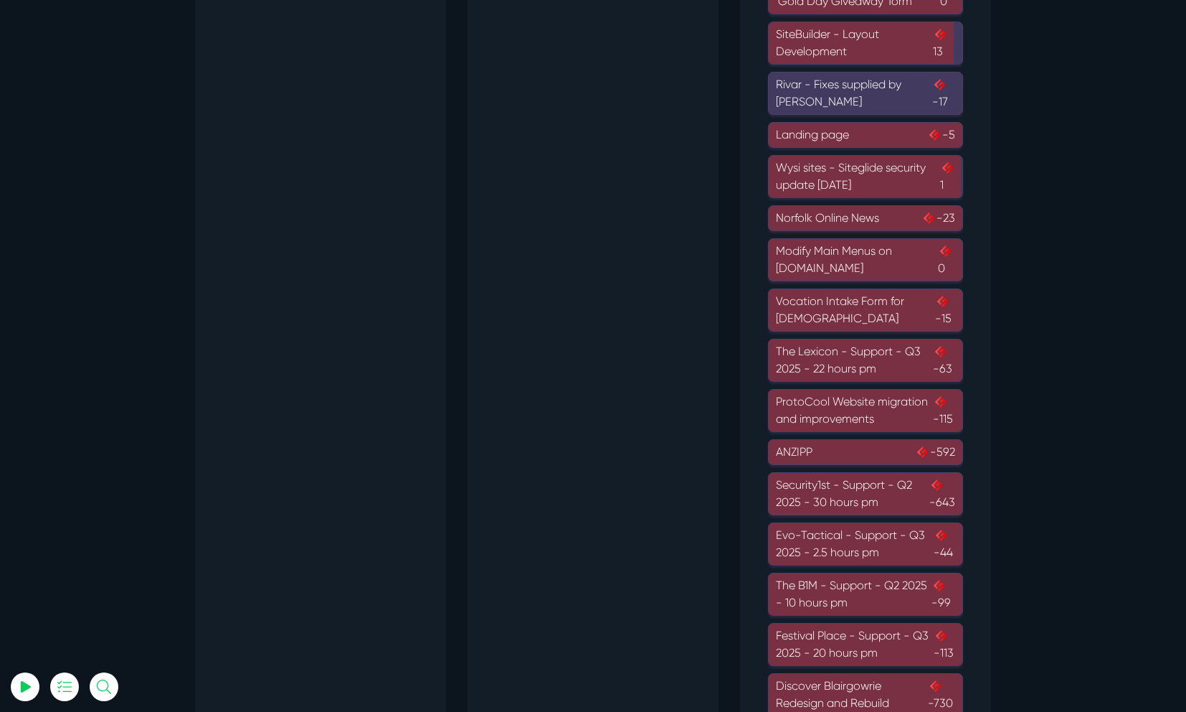
click at [813, 538] on div "Evo-Tactical - Support - Q3 2025 - 2.5 hours pm -44" at bounding box center [865, 543] width 179 height 34
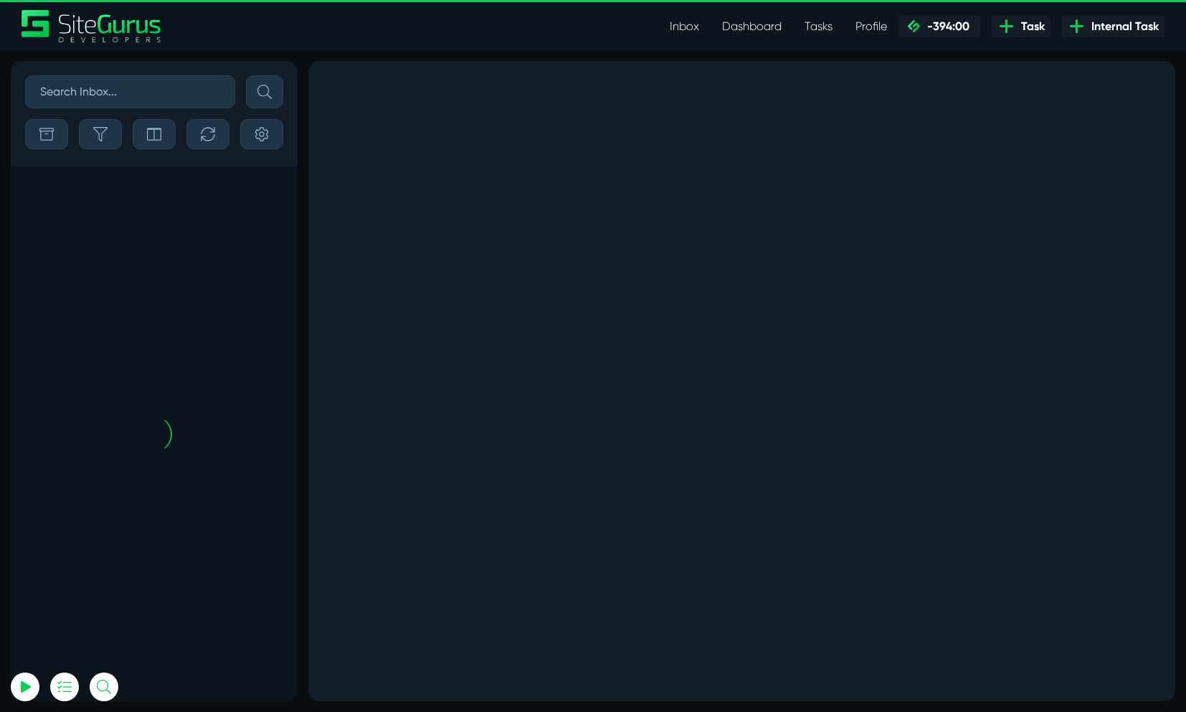
scroll to position [-138, 0]
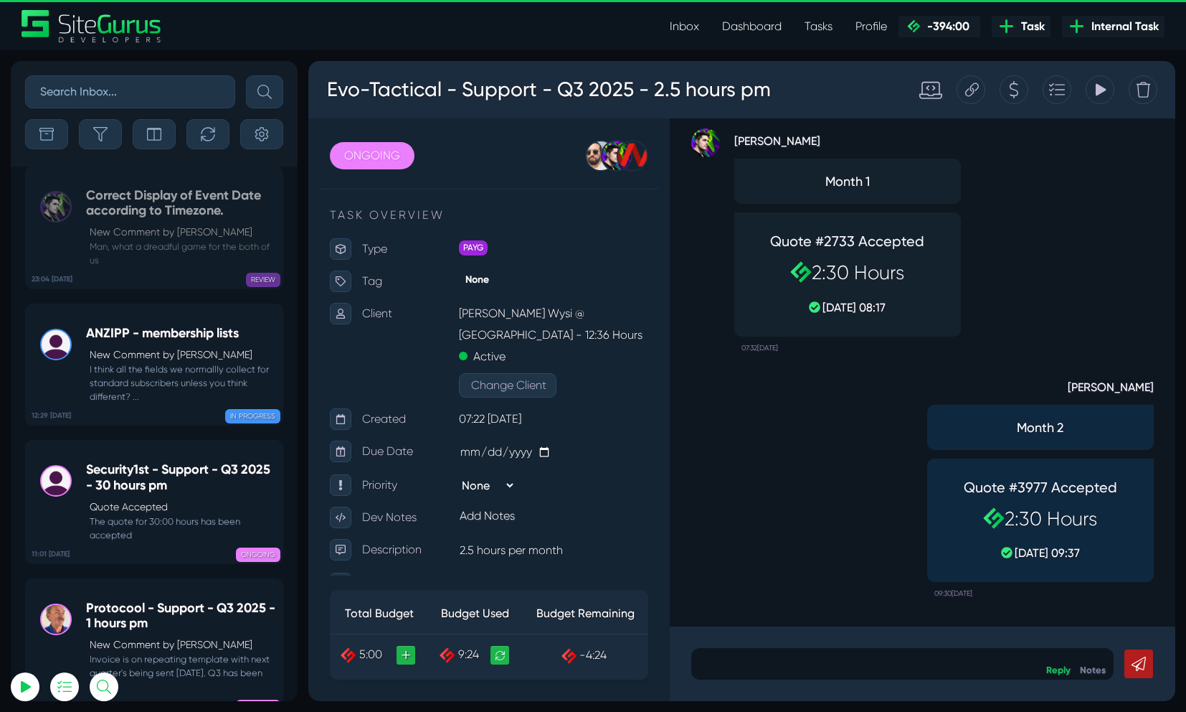
click at [1011, 92] on icon at bounding box center [1015, 89] width 11 height 27
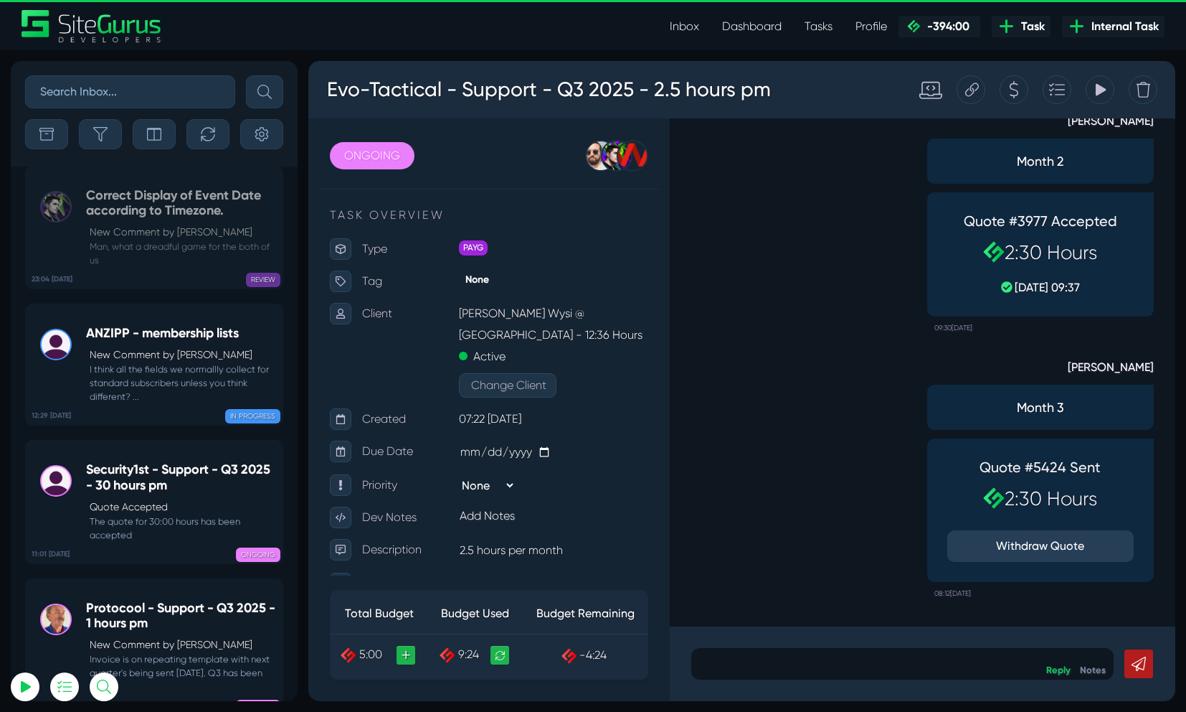
click at [759, 30] on link "Dashboard" at bounding box center [752, 26] width 82 height 29
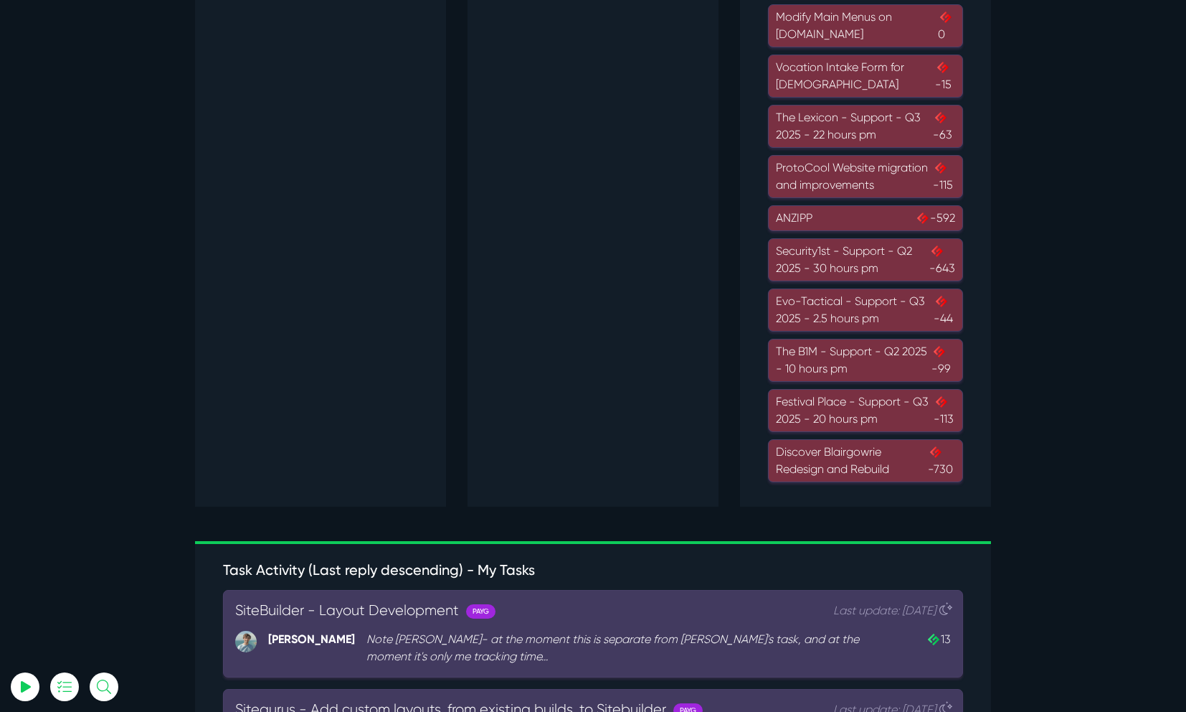
scroll to position [1232, 0]
click at [795, 411] on div "Festival Place - Support - Q3 2025 - 20 hours pm -113" at bounding box center [865, 409] width 179 height 34
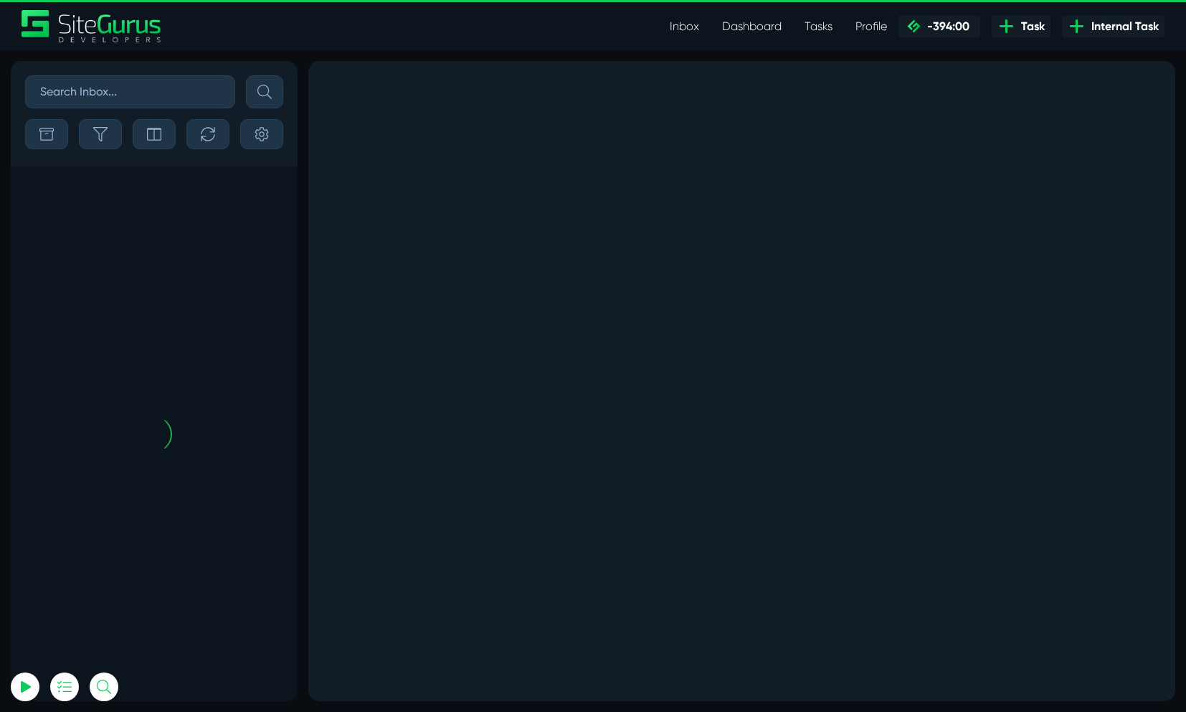
scroll to position [-138, 0]
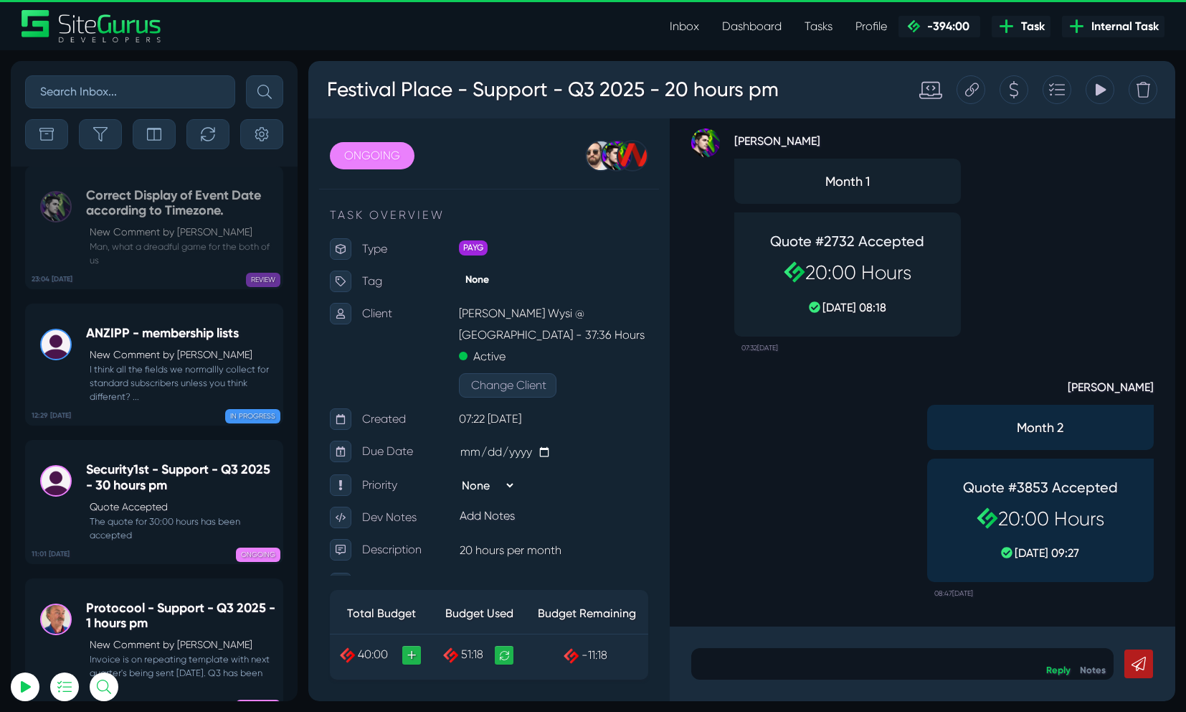
click at [1007, 91] on div at bounding box center [1014, 89] width 29 height 29
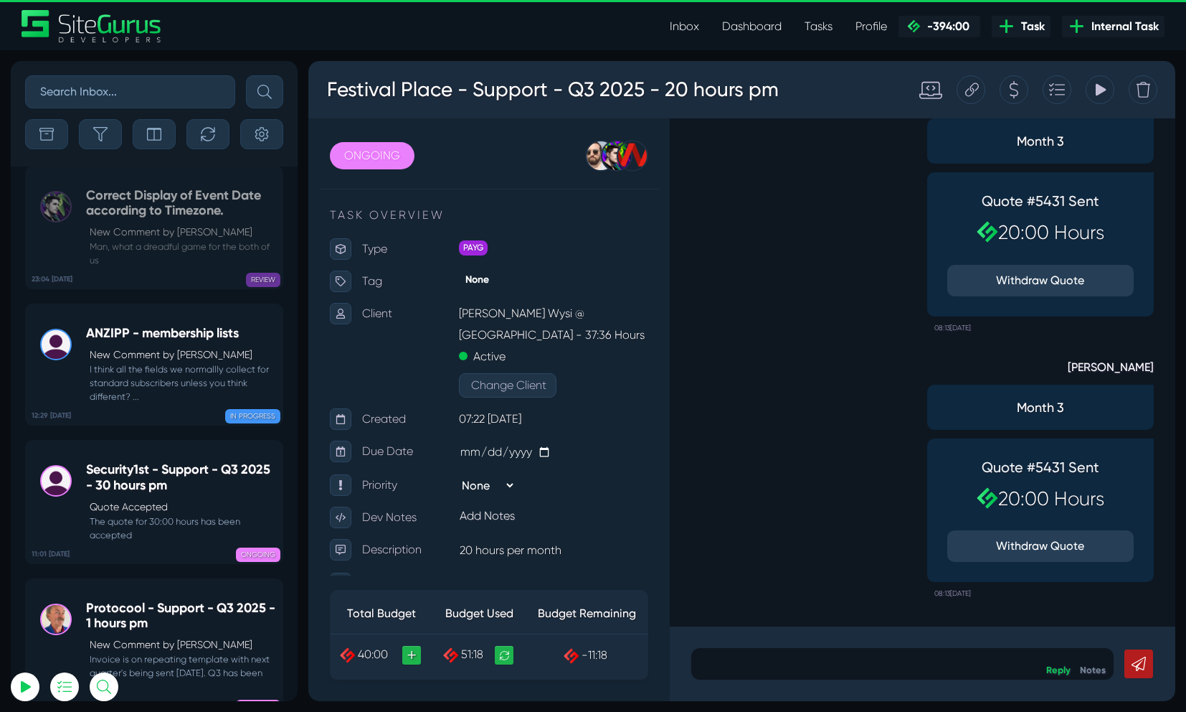
click at [1110, 88] on div "Tracking Totals Total 30.1 Total 21.6" at bounding box center [1100, 89] width 29 height 29
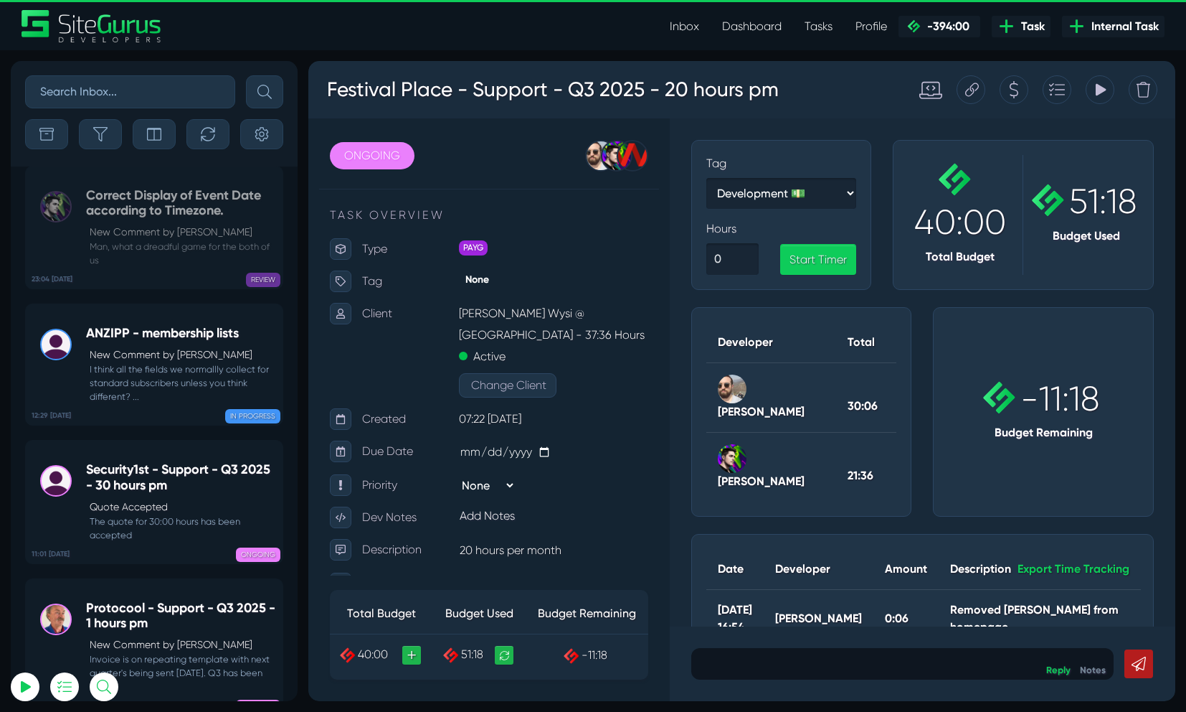
click at [1097, 97] on icon at bounding box center [1100, 89] width 13 height 27
